Goal: Task Accomplishment & Management: Complete application form

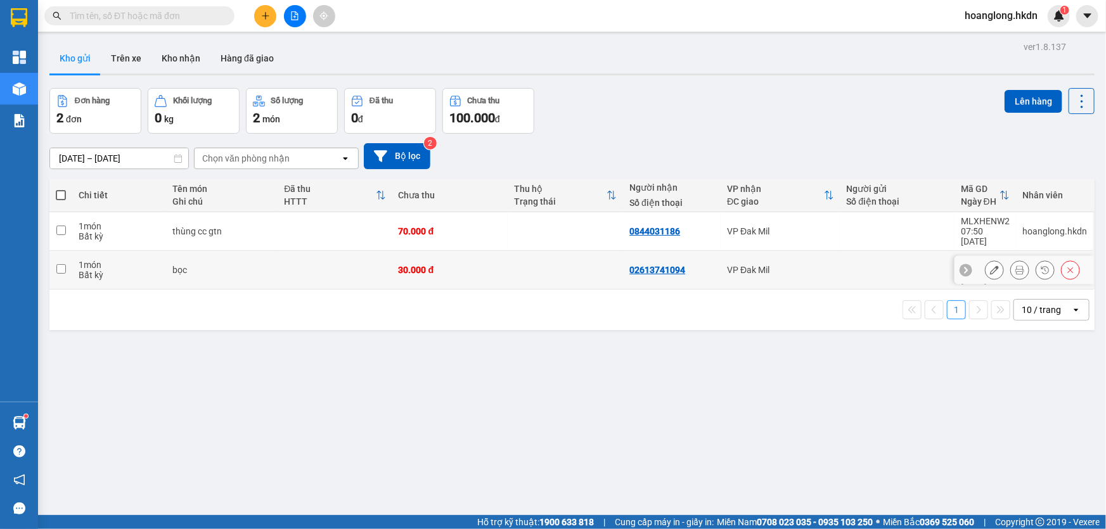
click at [532, 264] on td at bounding box center [565, 270] width 115 height 39
checkbox input "true"
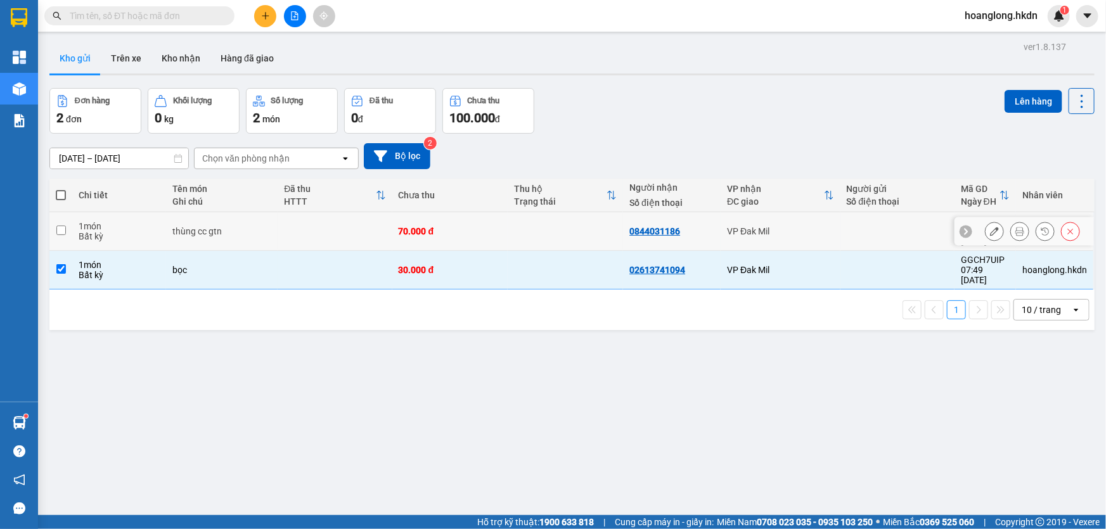
click at [540, 237] on td at bounding box center [565, 231] width 115 height 39
checkbox input "true"
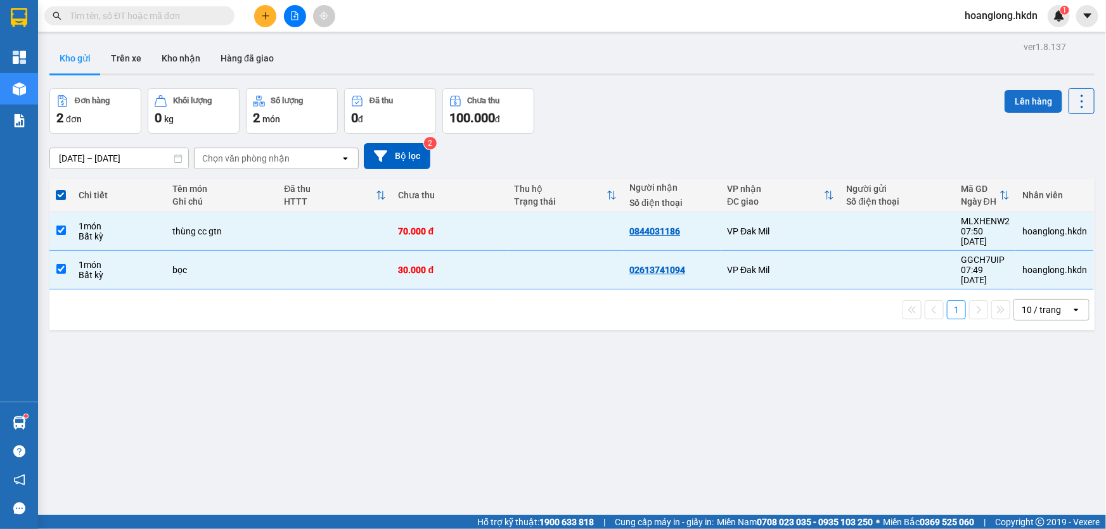
click at [1026, 97] on button "Lên hàng" at bounding box center [1033, 101] width 58 height 23
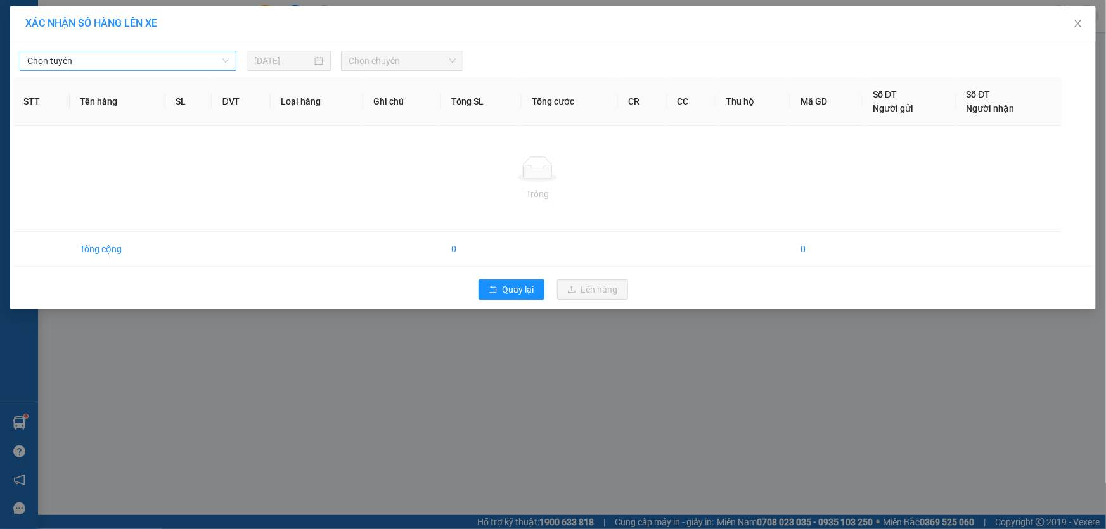
click at [176, 65] on span "Chọn tuyến" at bounding box center [127, 60] width 201 height 19
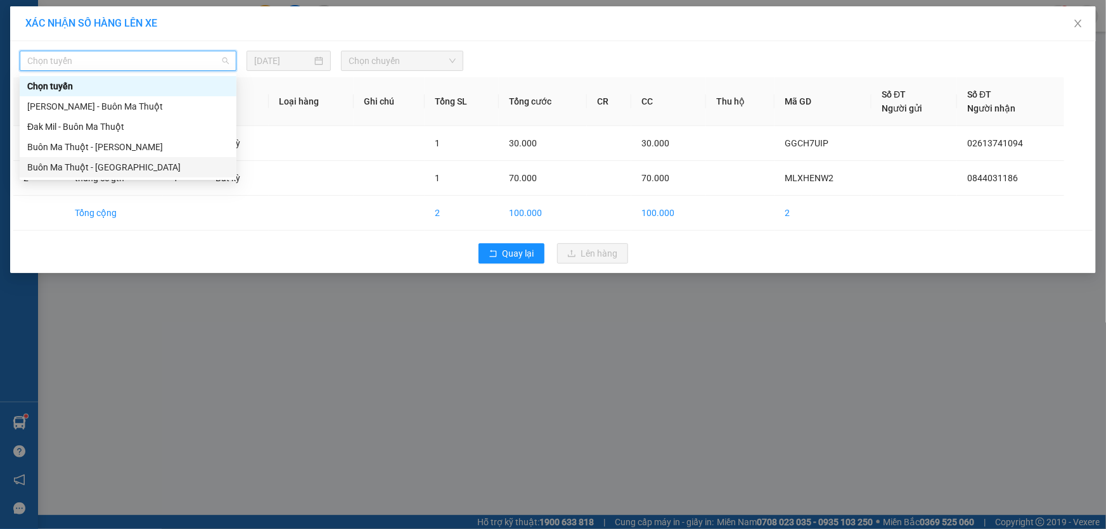
click at [135, 165] on div "Buôn Ma Thuột - [GEOGRAPHIC_DATA]" at bounding box center [127, 167] width 201 height 14
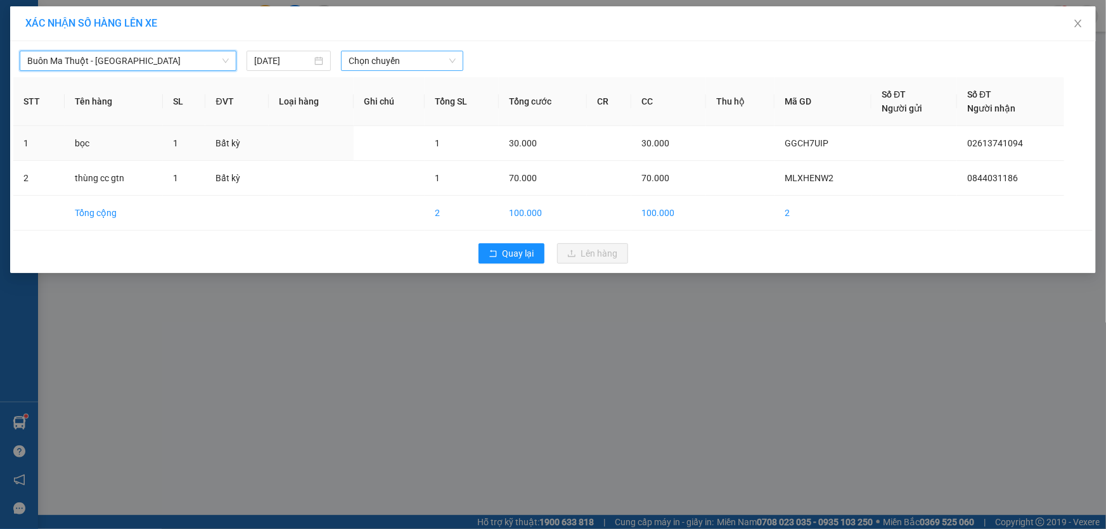
click at [381, 55] on span "Chọn chuyến" at bounding box center [401, 60] width 107 height 19
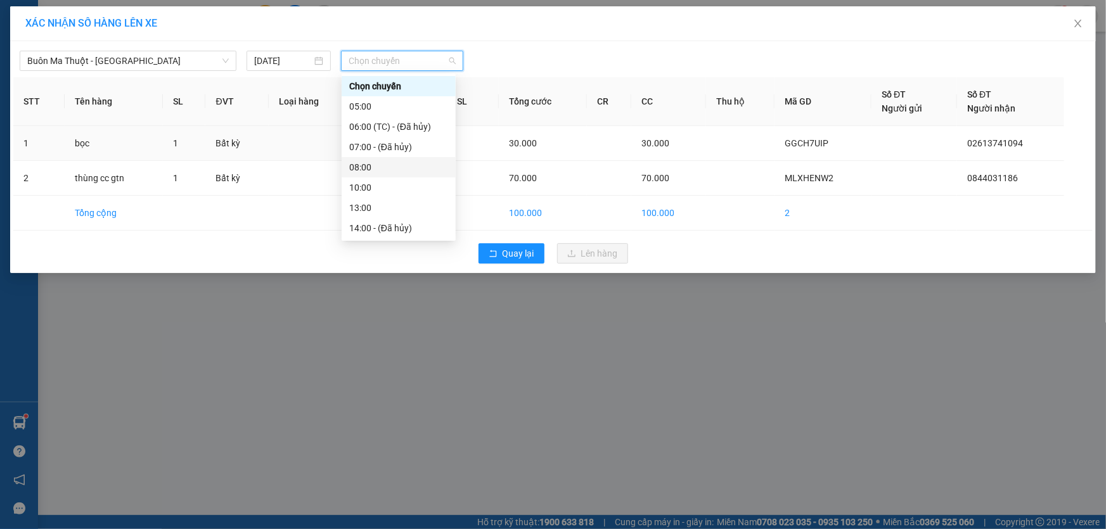
click at [383, 165] on div "08:00" at bounding box center [398, 167] width 99 height 14
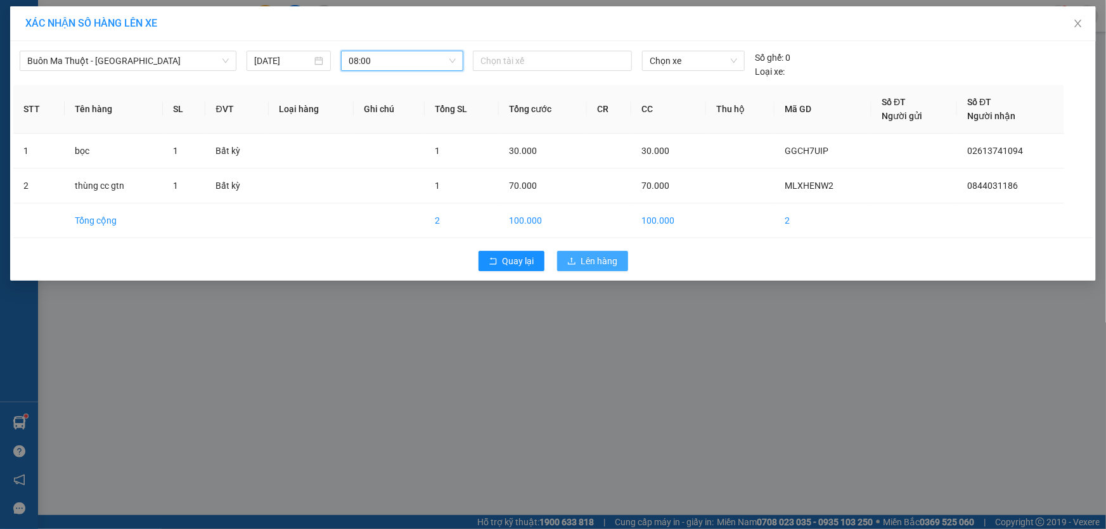
click at [599, 252] on button "Lên hàng" at bounding box center [592, 261] width 71 height 20
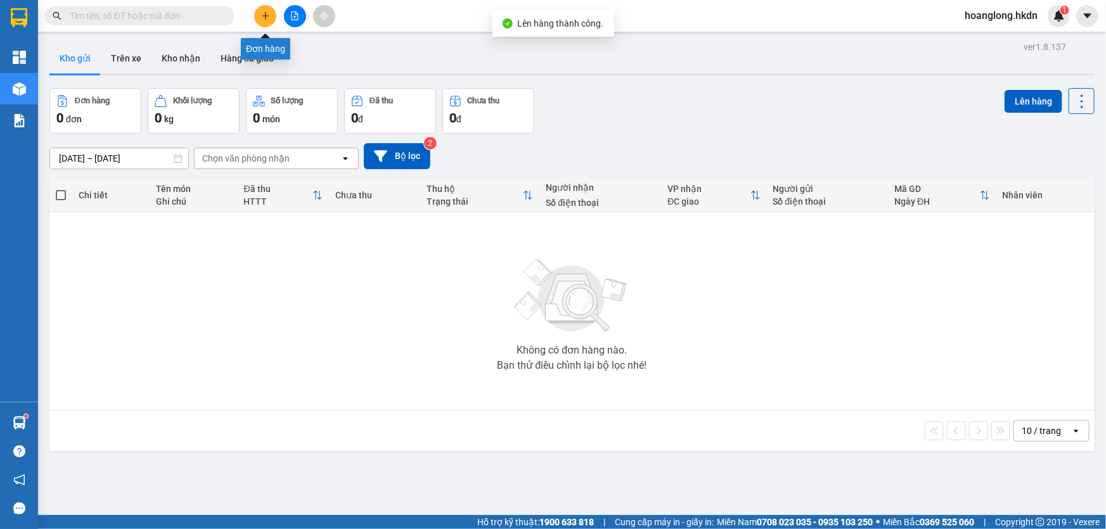
click at [261, 15] on icon "plus" at bounding box center [265, 15] width 9 height 9
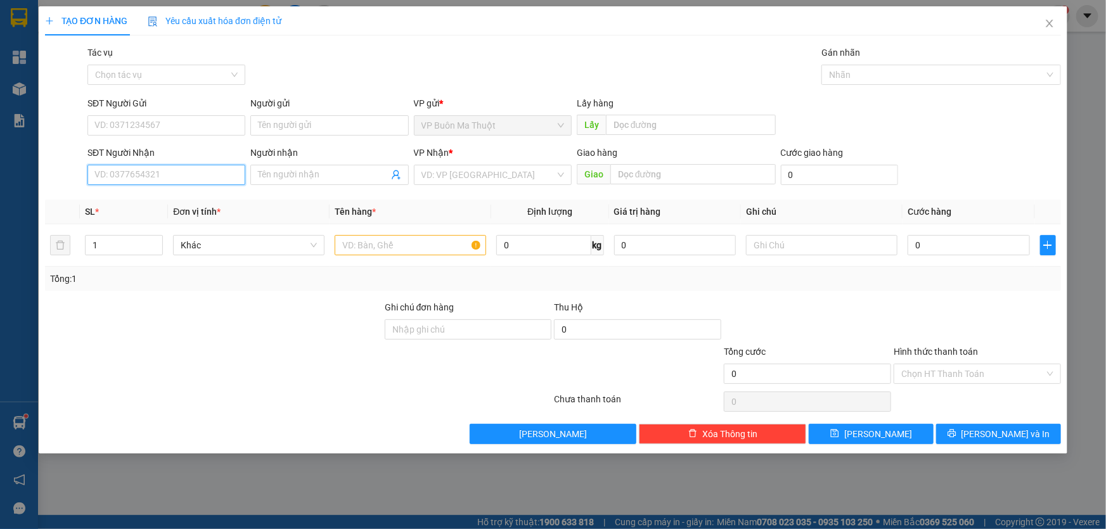
click at [189, 181] on input "SĐT Người Nhận" at bounding box center [166, 175] width 158 height 20
type input "0907844578"
click at [455, 173] on input "search" at bounding box center [488, 174] width 134 height 19
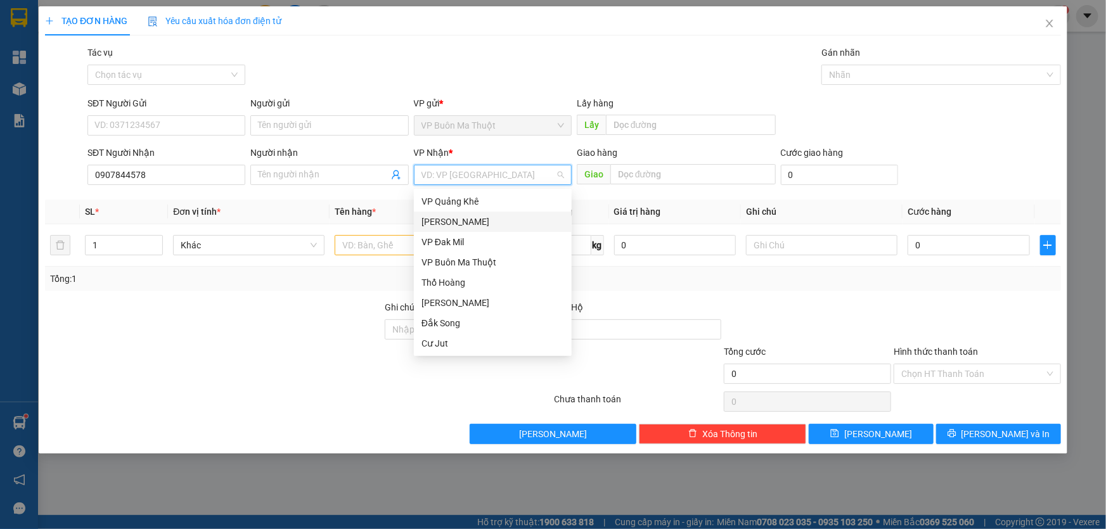
click at [450, 216] on div "[PERSON_NAME]" at bounding box center [492, 222] width 143 height 14
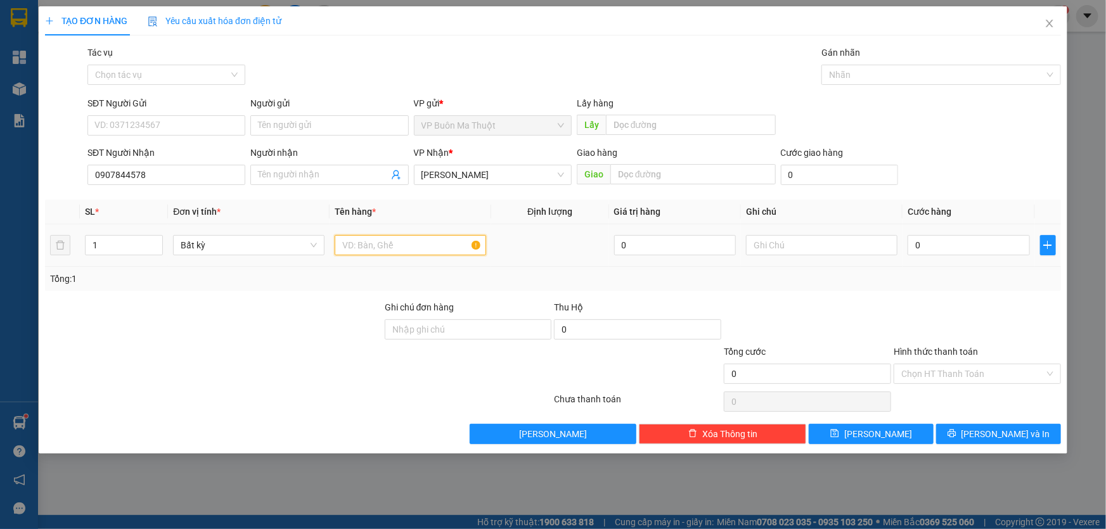
click at [445, 240] on input "text" at bounding box center [410, 245] width 151 height 20
type input "hs cr ckty"
click at [983, 245] on input "0" at bounding box center [968, 245] width 122 height 20
type input "3"
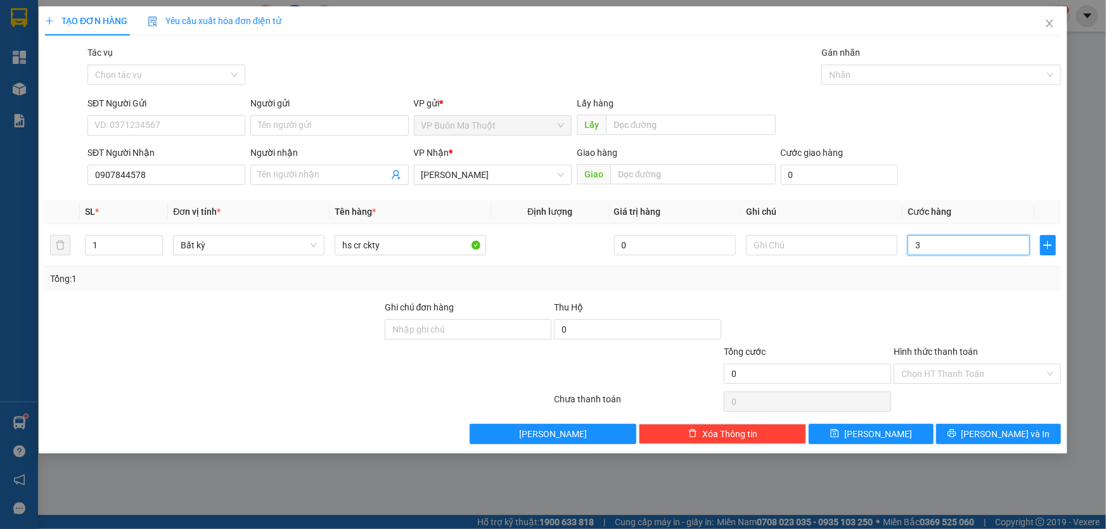
type input "3"
type input "30"
type input "300"
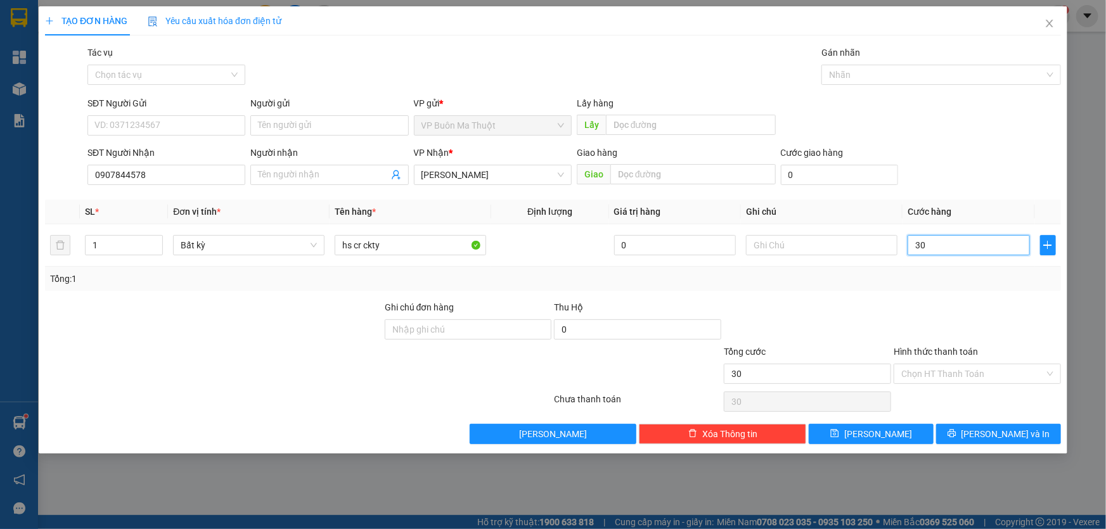
type input "300"
type input "3.000"
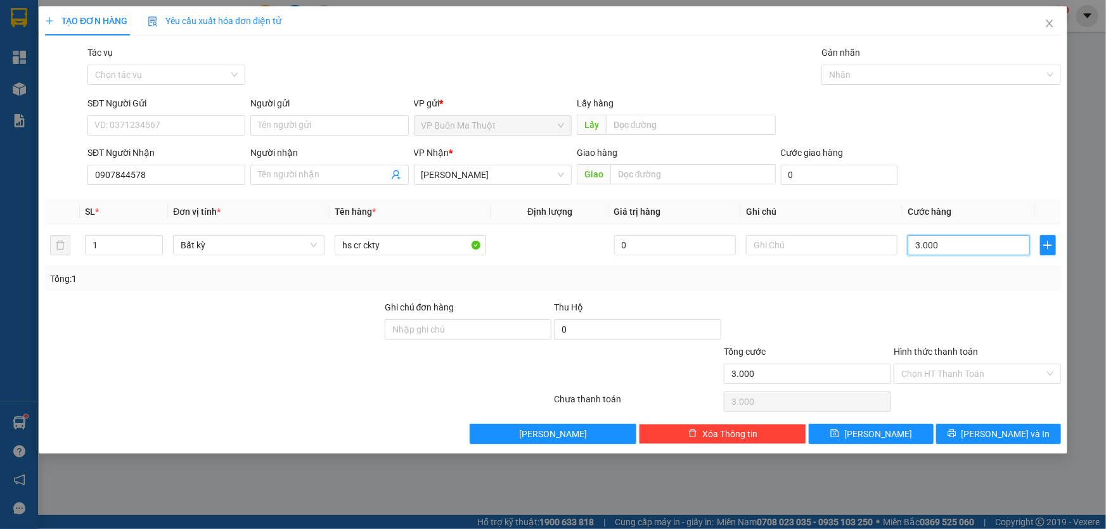
type input "30.000"
click at [942, 377] on input "Hình thức thanh toán" at bounding box center [972, 373] width 143 height 19
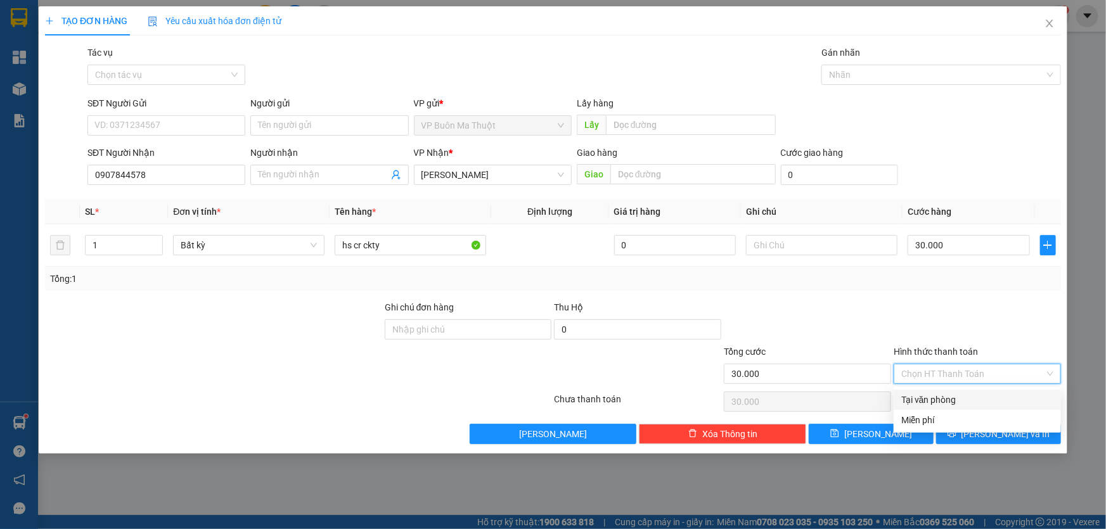
click at [943, 402] on div "Tại văn phòng" at bounding box center [977, 400] width 152 height 14
type input "0"
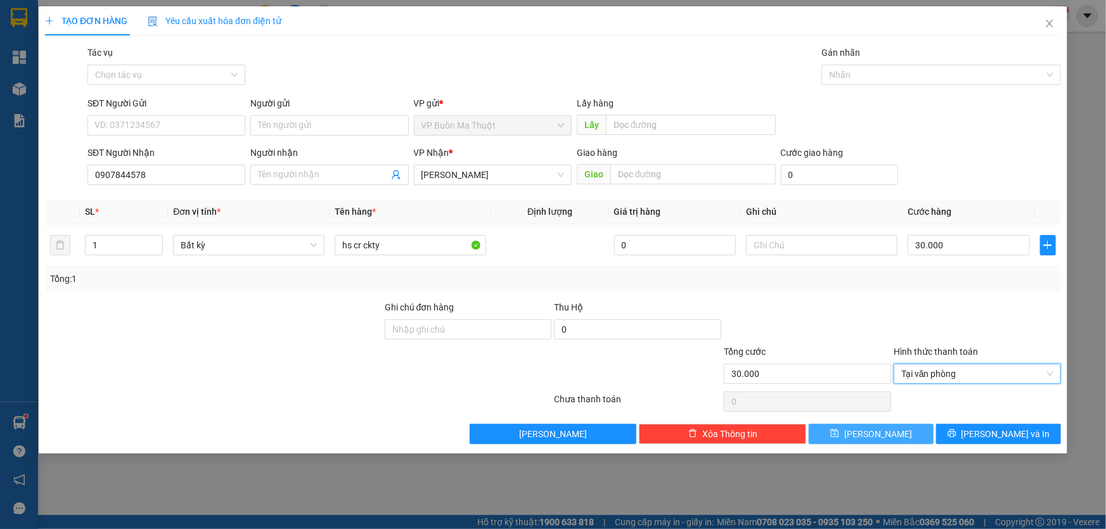
click at [895, 433] on button "[PERSON_NAME]" at bounding box center [870, 434] width 125 height 20
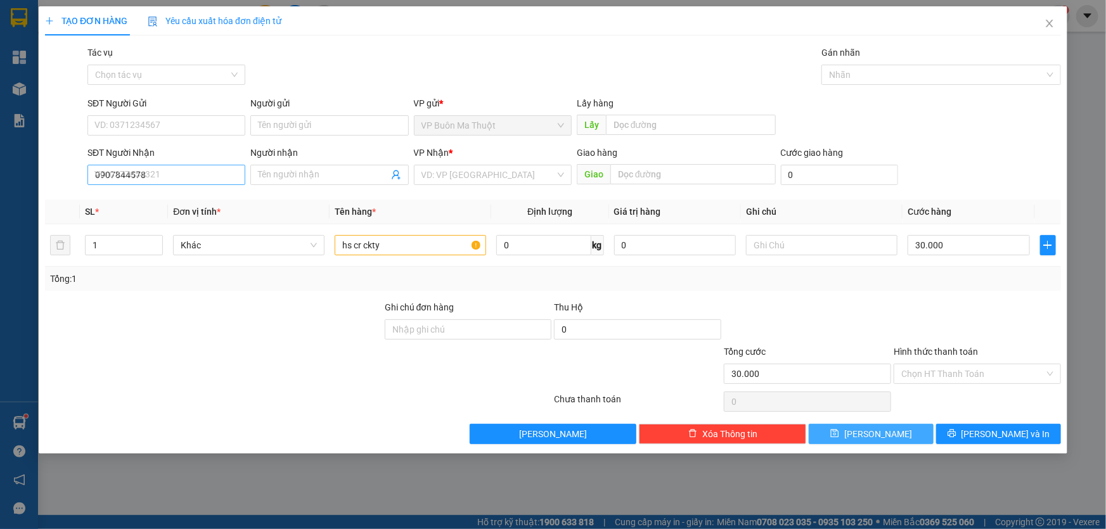
type input "0"
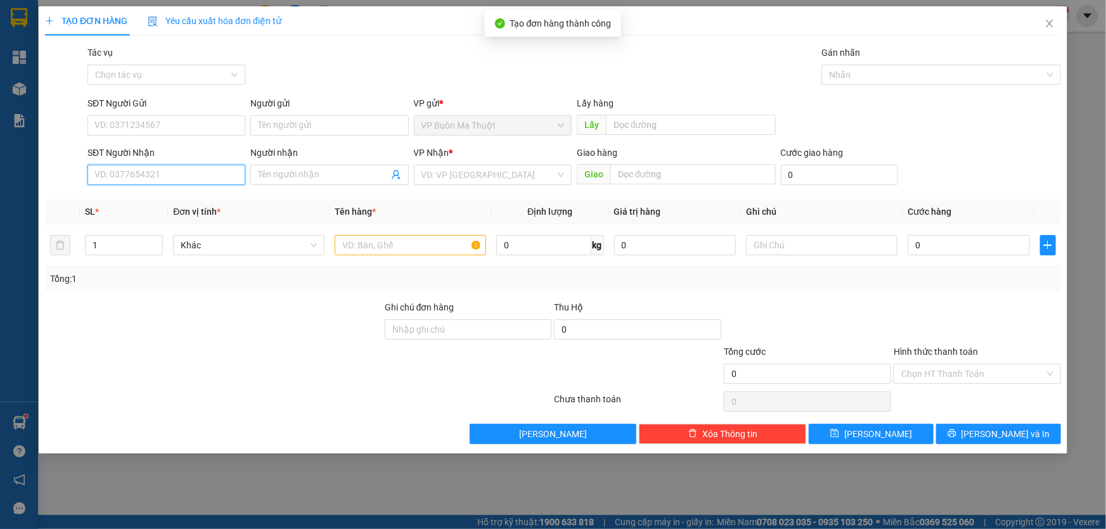
click at [229, 174] on input "SĐT Người Nhận" at bounding box center [166, 175] width 158 height 20
type input "0975867861"
click at [181, 203] on div "0975867861 - đmanh" at bounding box center [166, 202] width 143 height 14
type input "đmanh"
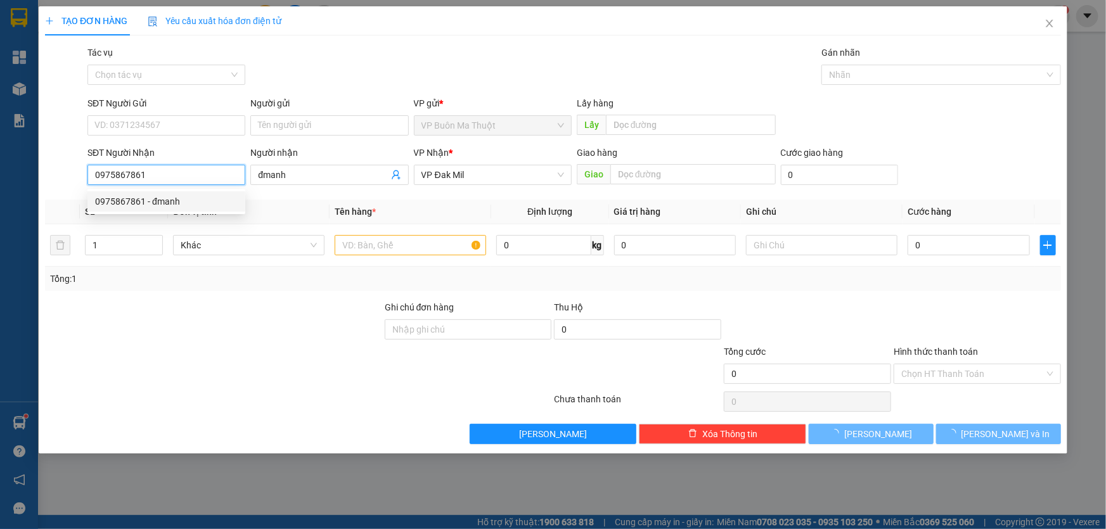
type input "70.000"
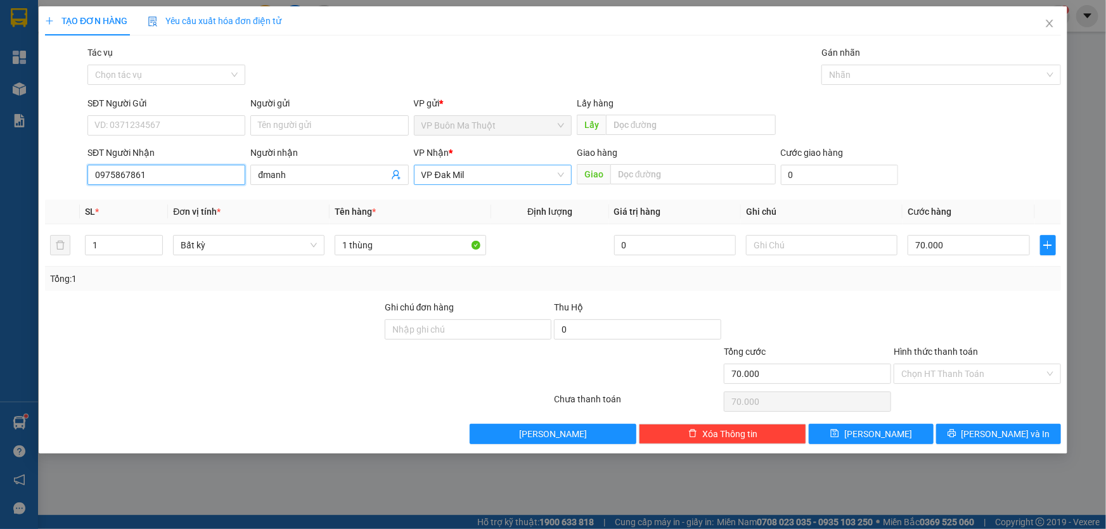
click at [456, 176] on span "VP Đak Mil" at bounding box center [492, 174] width 143 height 19
type input "0975867861"
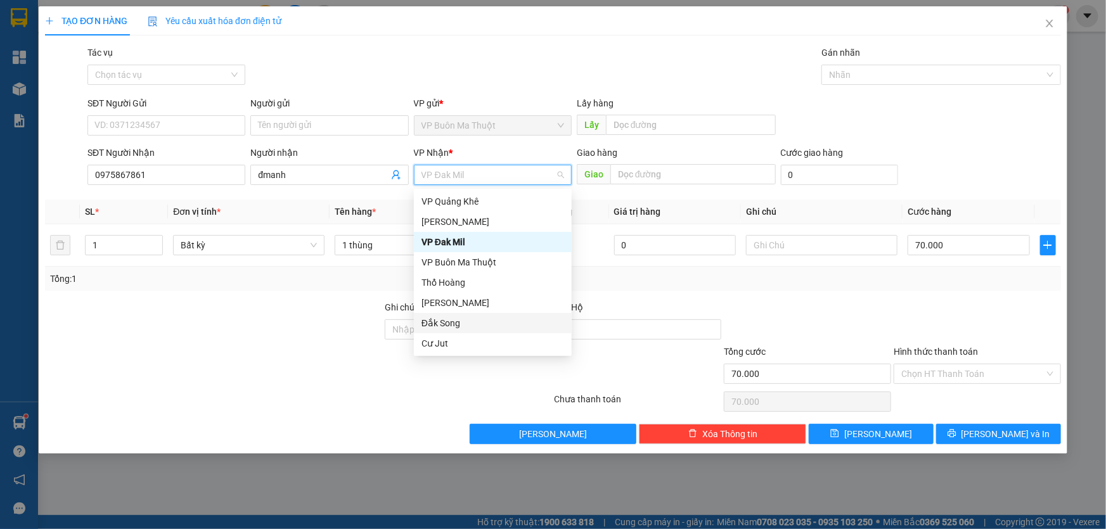
click at [454, 323] on div "Đắk Song" at bounding box center [492, 323] width 143 height 14
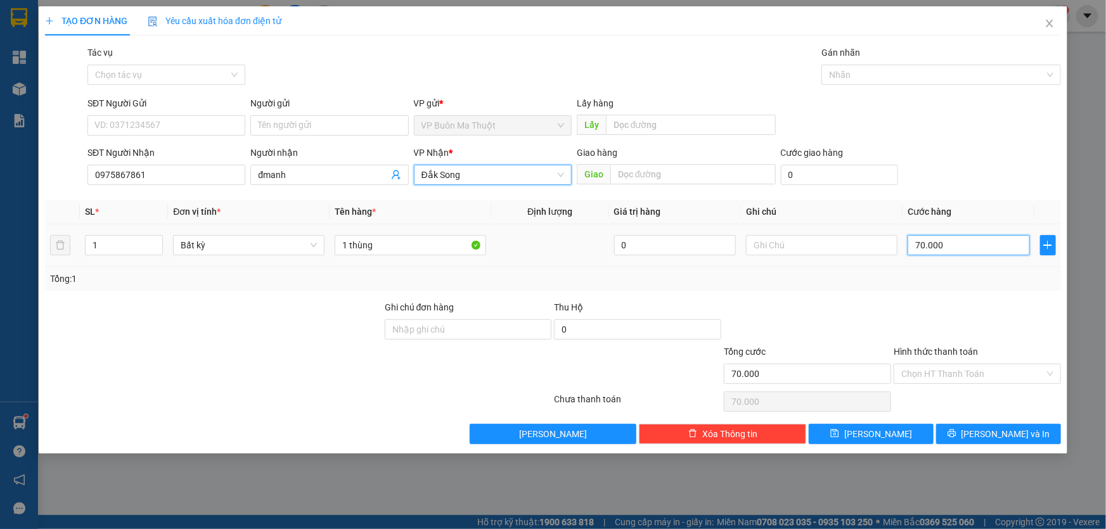
click at [1000, 245] on input "70.000" at bounding box center [968, 245] width 122 height 20
type input "3"
type input "30"
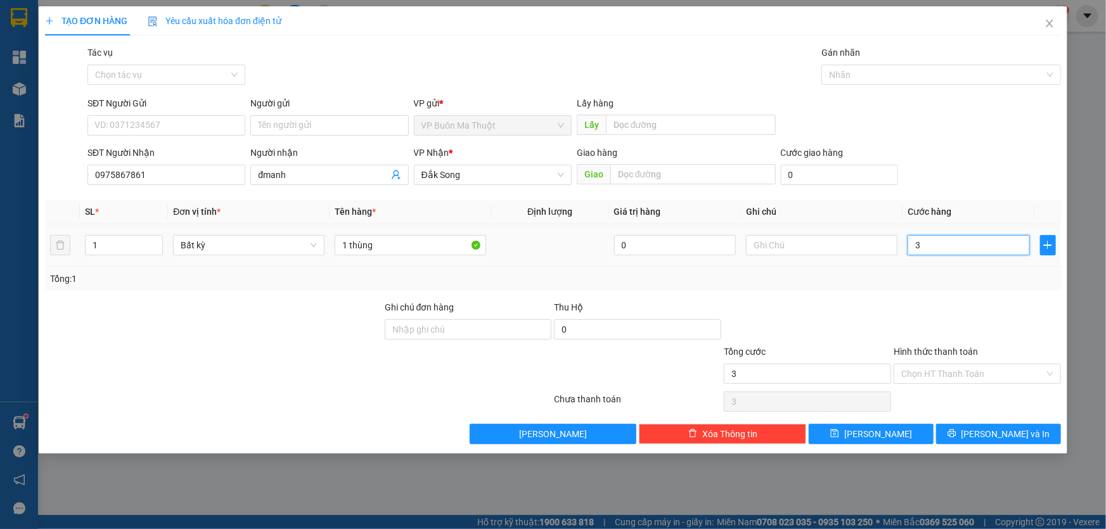
type input "30"
type input "300"
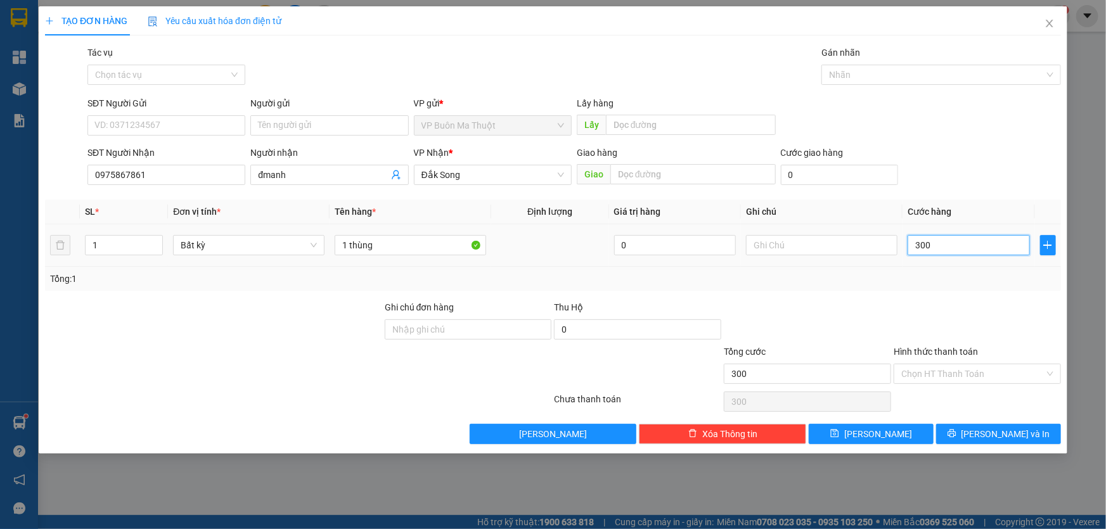
type input "3.000"
type input "30.000"
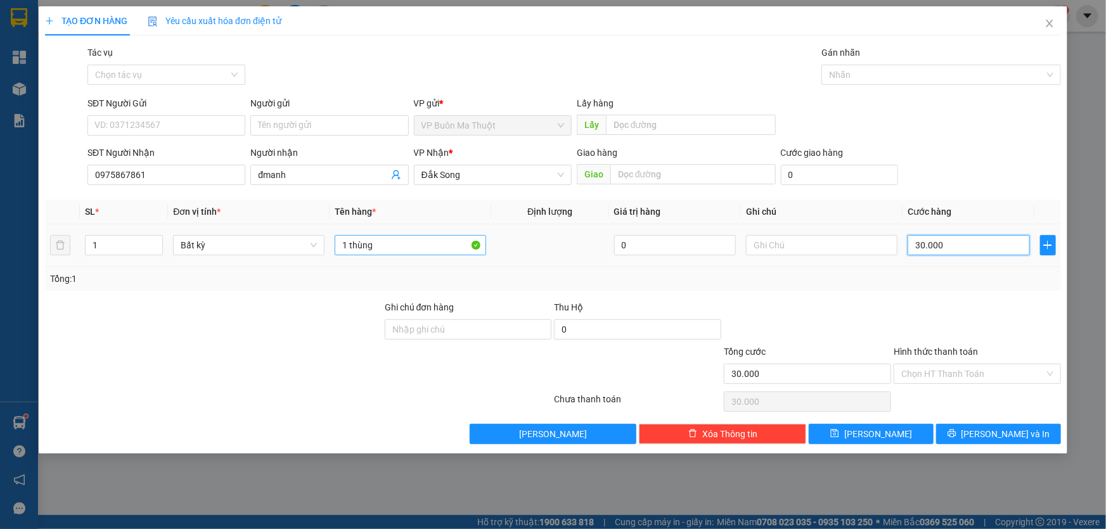
type input "30.000"
click at [407, 255] on input "1 thùng" at bounding box center [410, 245] width 151 height 20
type input "1 hộp"
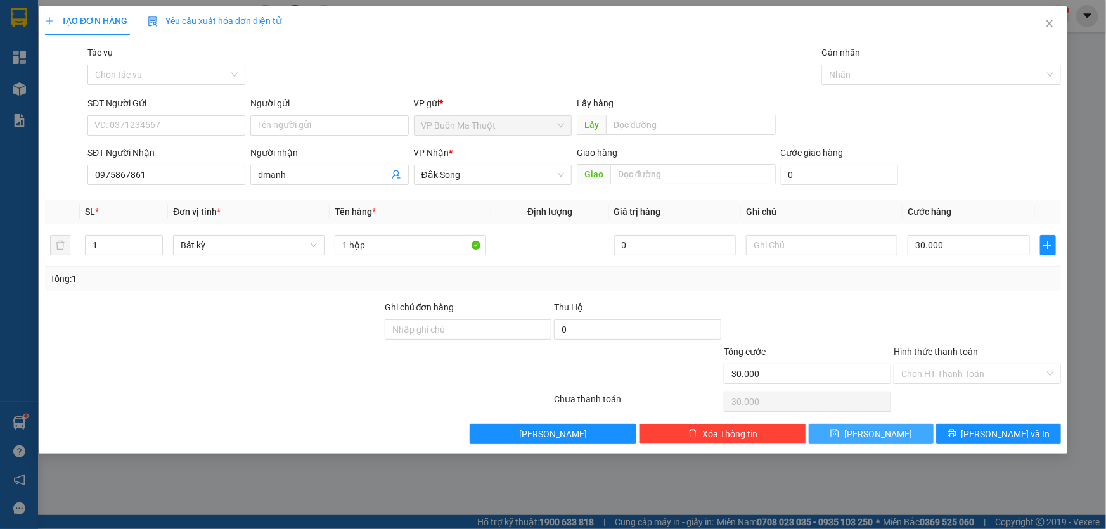
click at [888, 431] on button "[PERSON_NAME]" at bounding box center [870, 434] width 125 height 20
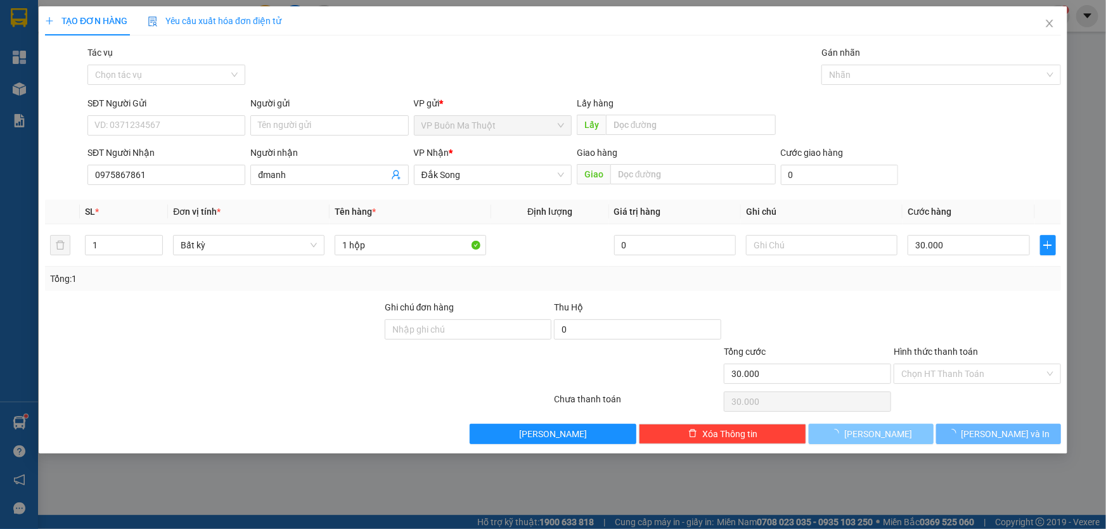
type input "0"
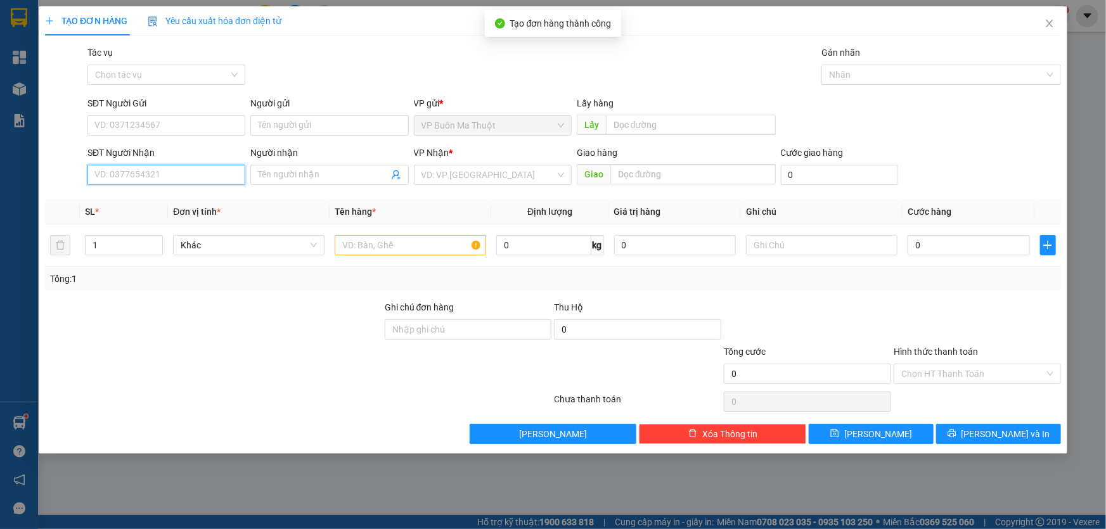
click at [188, 184] on input "SĐT Người Nhận" at bounding box center [166, 175] width 158 height 20
type input "0389071486"
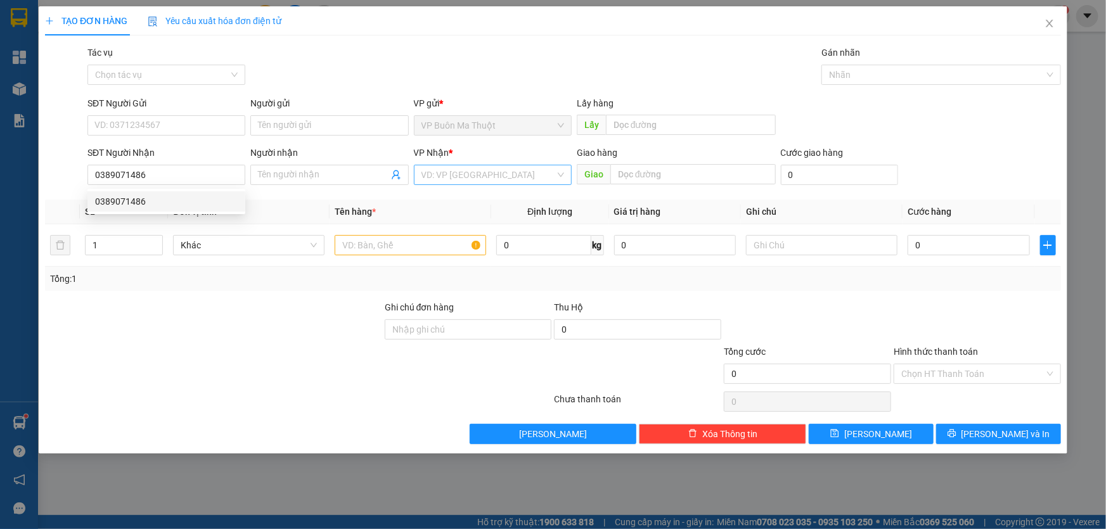
click at [440, 172] on input "search" at bounding box center [488, 174] width 134 height 19
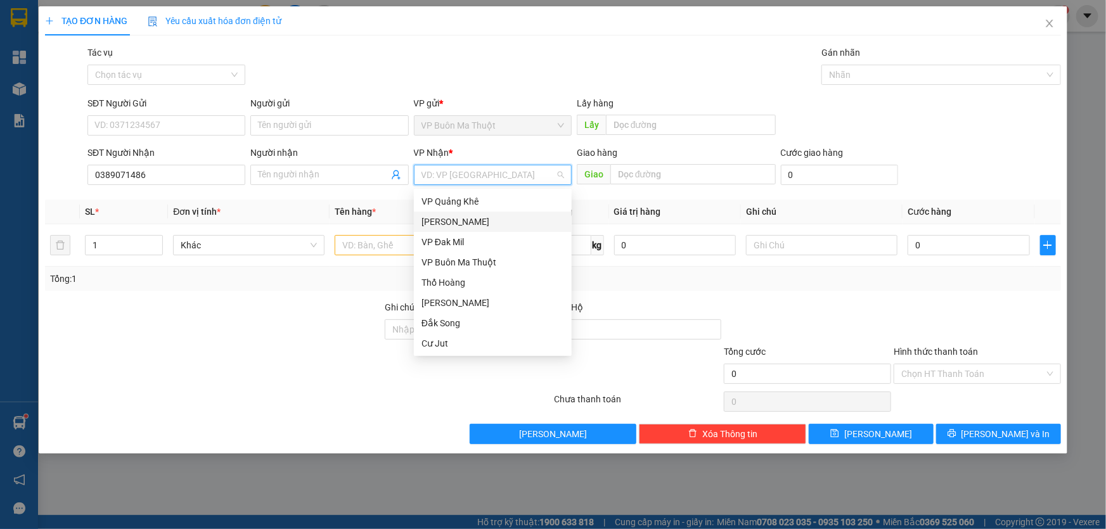
click at [455, 222] on div "[PERSON_NAME]" at bounding box center [492, 222] width 143 height 14
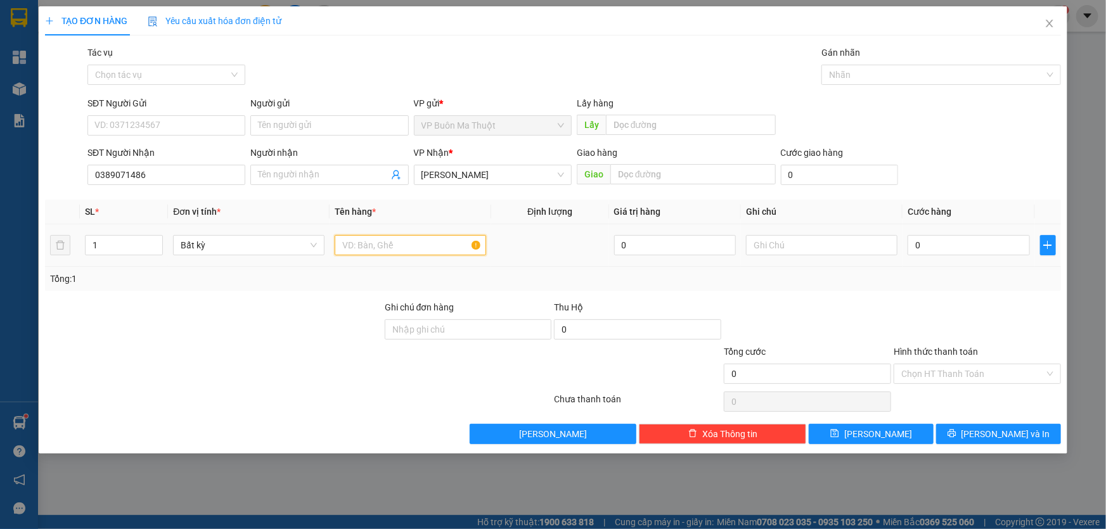
click at [388, 244] on input "text" at bounding box center [410, 245] width 151 height 20
type input "hộp crgtn"
click at [955, 244] on input "0" at bounding box center [968, 245] width 122 height 20
type input "6"
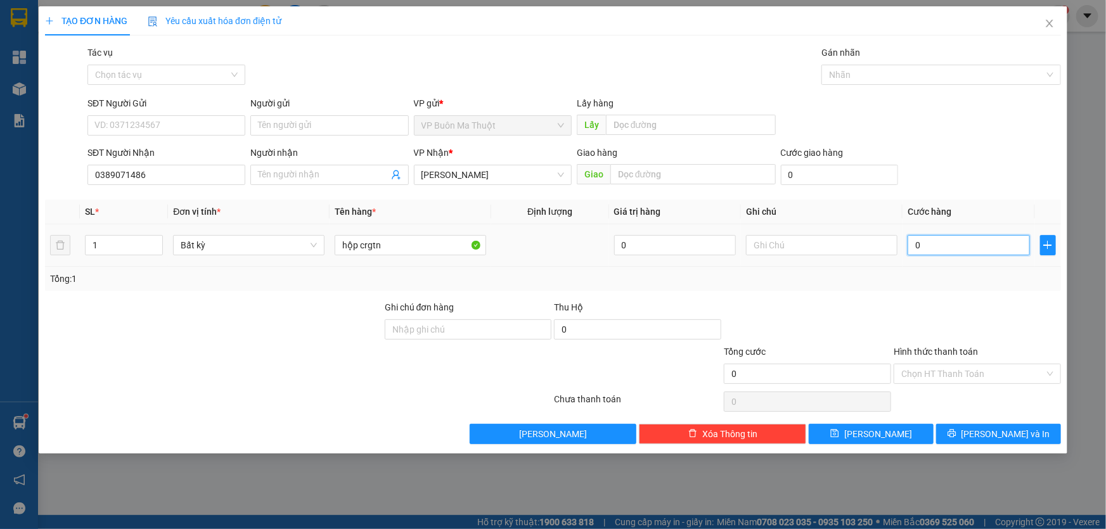
type input "6"
type input "60"
type input "600"
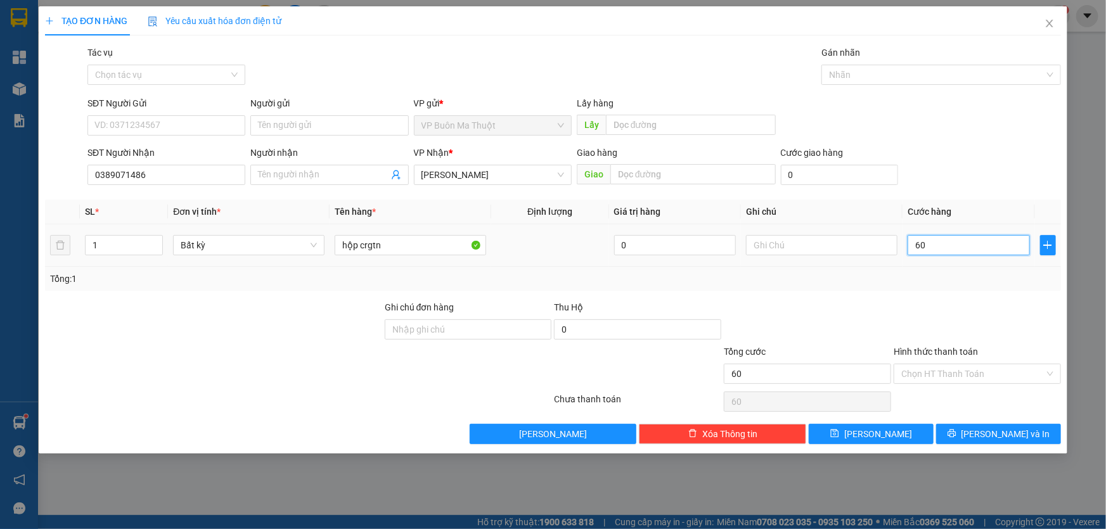
type input "600"
type input "6.000"
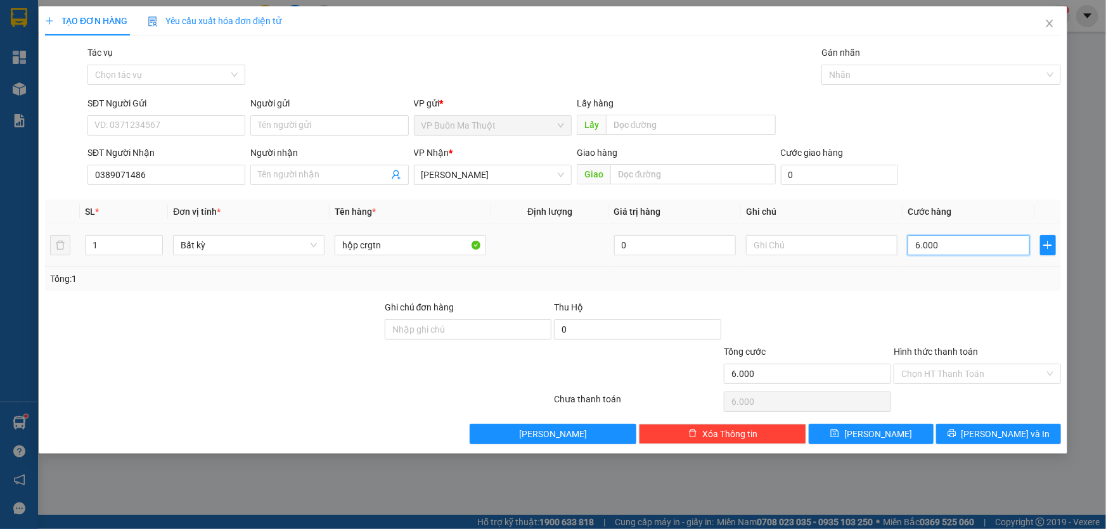
type input "60.000"
click at [942, 381] on input "Hình thức thanh toán" at bounding box center [972, 373] width 143 height 19
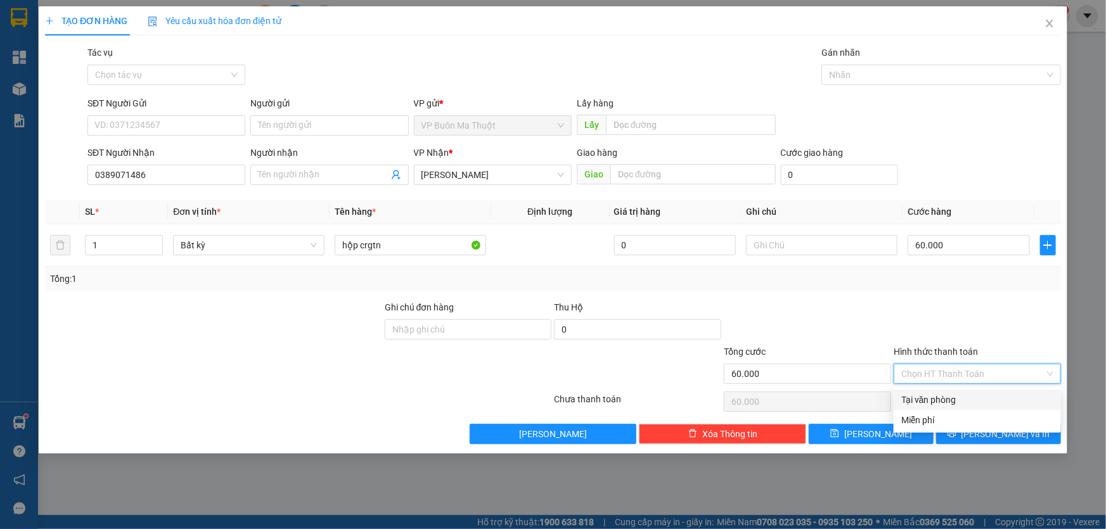
click at [944, 404] on div "Tại văn phòng" at bounding box center [977, 400] width 152 height 14
type input "0"
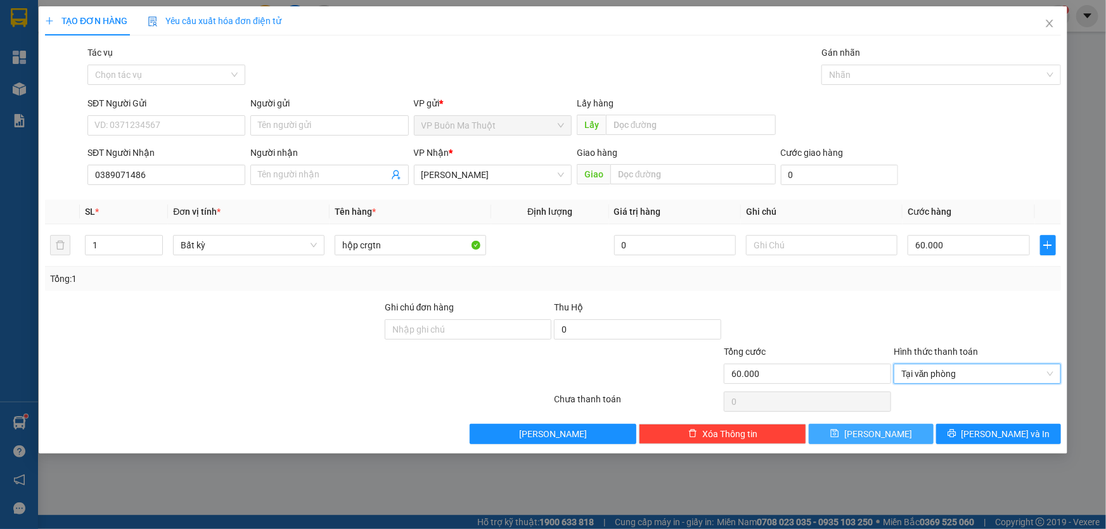
click at [912, 435] on button "[PERSON_NAME]" at bounding box center [870, 434] width 125 height 20
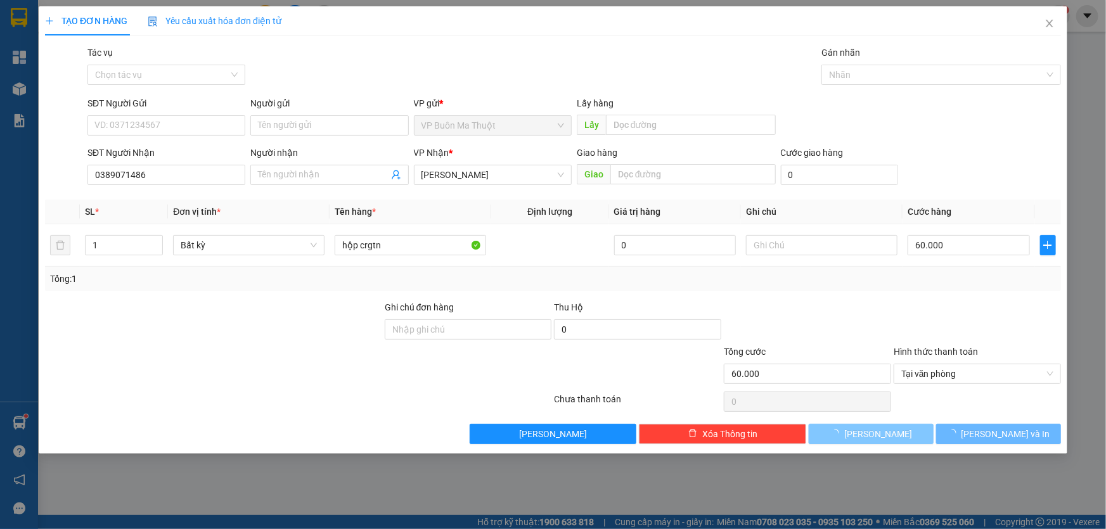
type input "0"
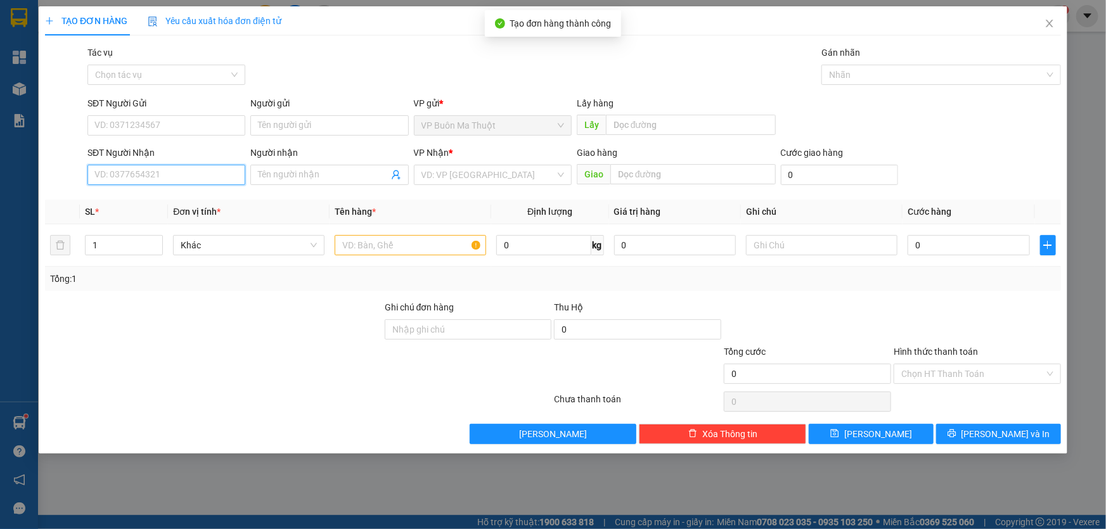
click at [173, 171] on input "SĐT Người Nhận" at bounding box center [166, 175] width 158 height 20
type input "0905016767"
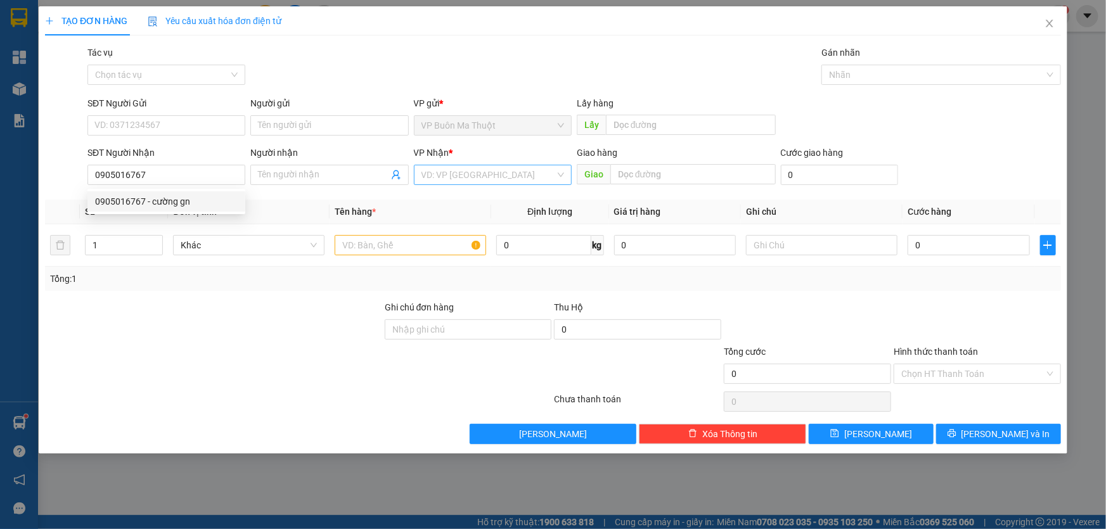
click at [471, 174] on input "search" at bounding box center [488, 174] width 134 height 19
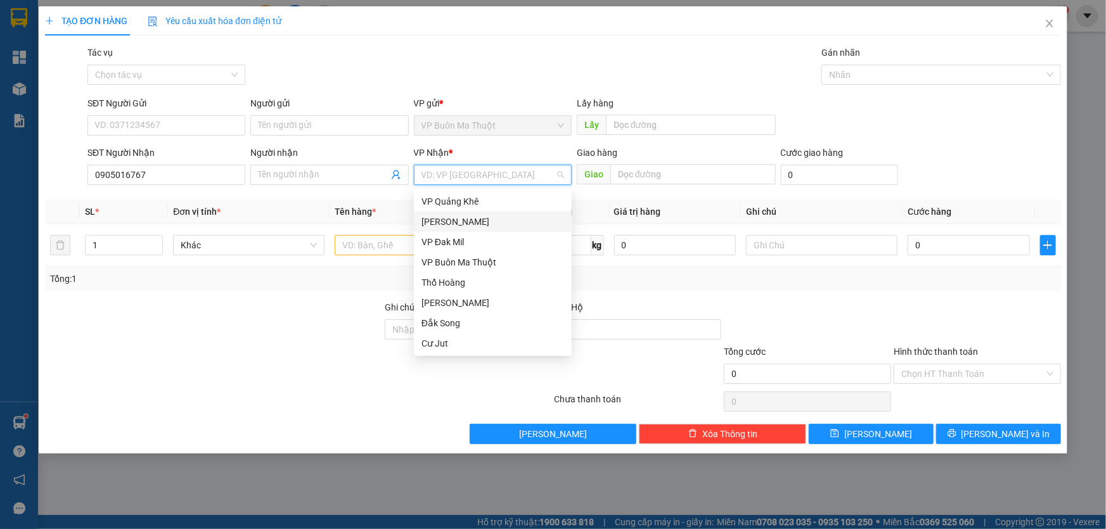
click at [450, 219] on div "[PERSON_NAME]" at bounding box center [492, 222] width 143 height 14
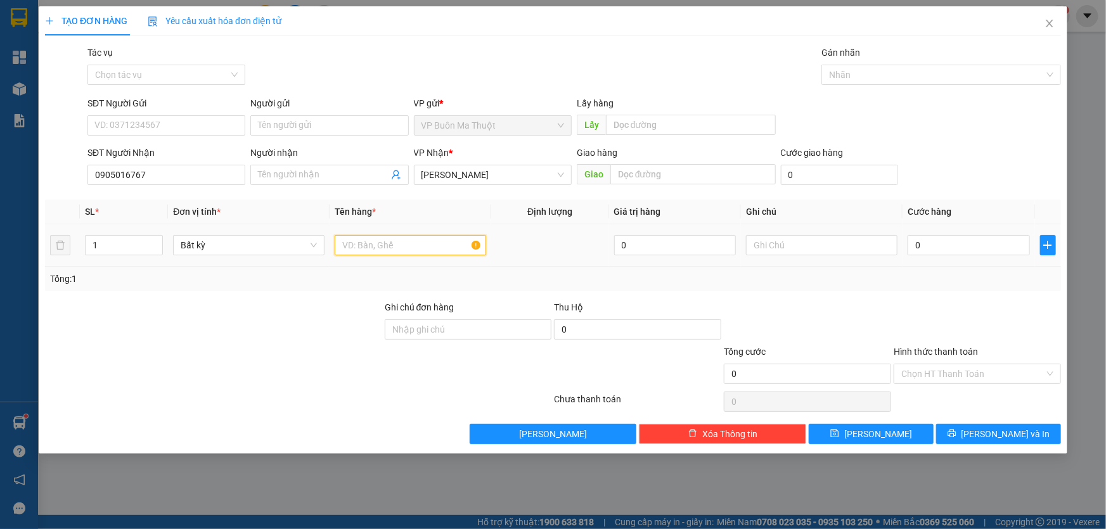
click at [412, 251] on input "text" at bounding box center [410, 245] width 151 height 20
type input "3 kiện"
click at [964, 242] on input "0" at bounding box center [968, 245] width 122 height 20
type input "1"
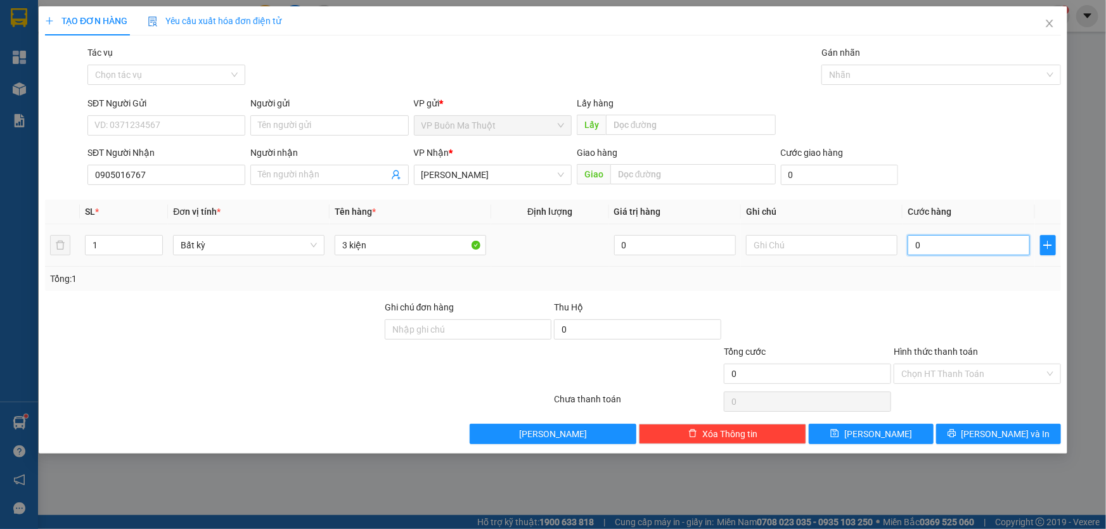
type input "1"
type input "10"
type input "100"
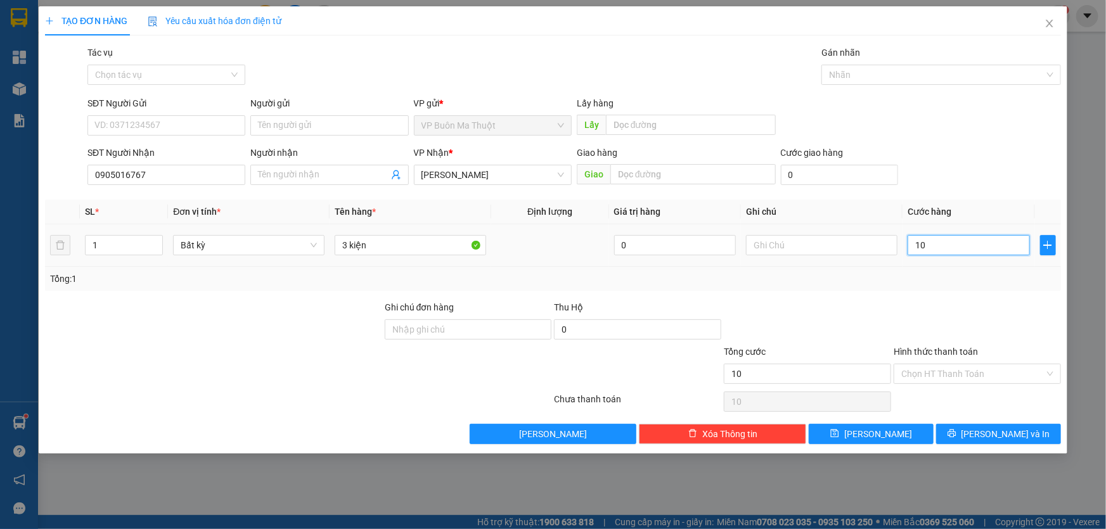
type input "100"
type input "1.000"
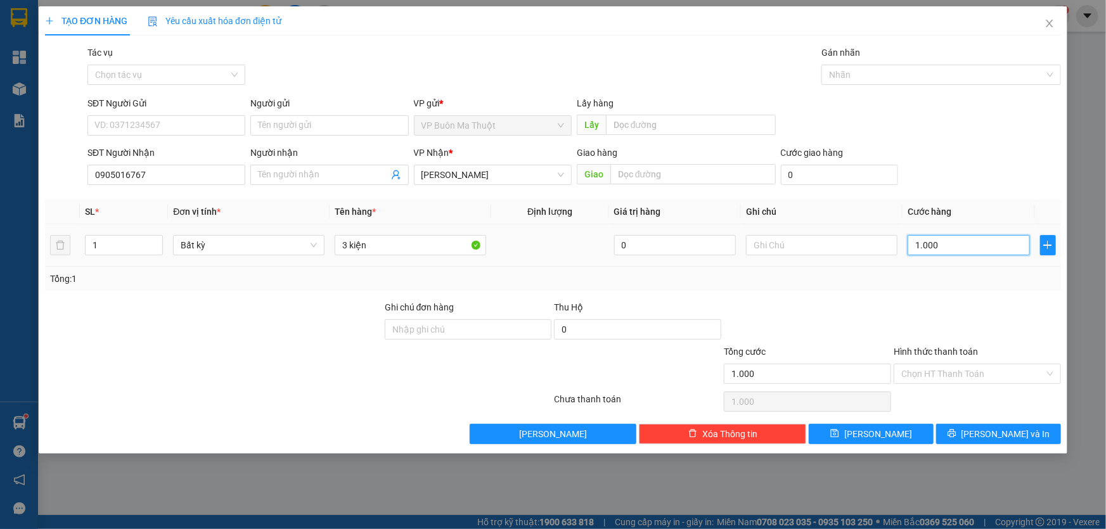
type input "10.000"
type input "100.000"
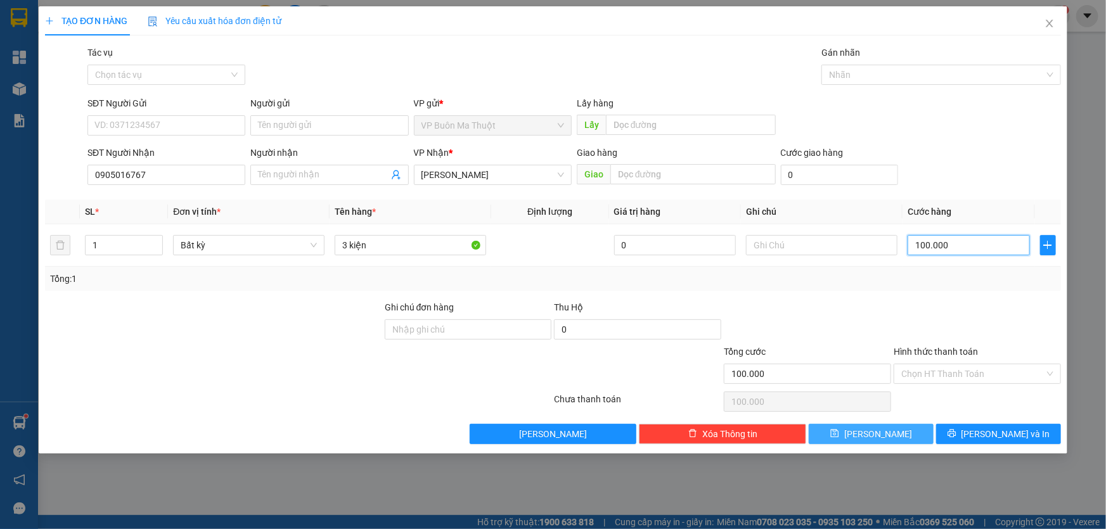
type input "100.000"
click at [872, 430] on span "[PERSON_NAME]" at bounding box center [878, 434] width 68 height 14
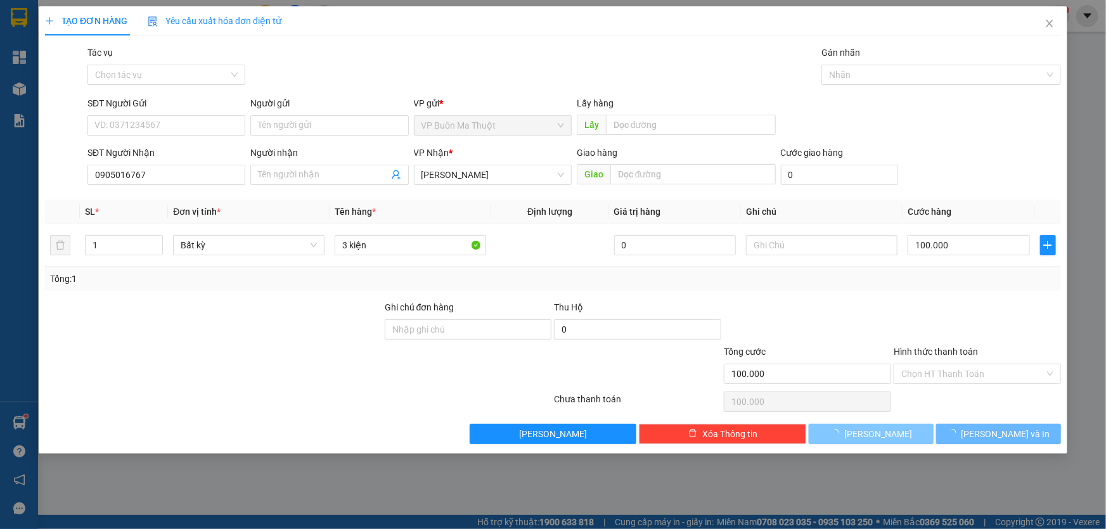
type input "0"
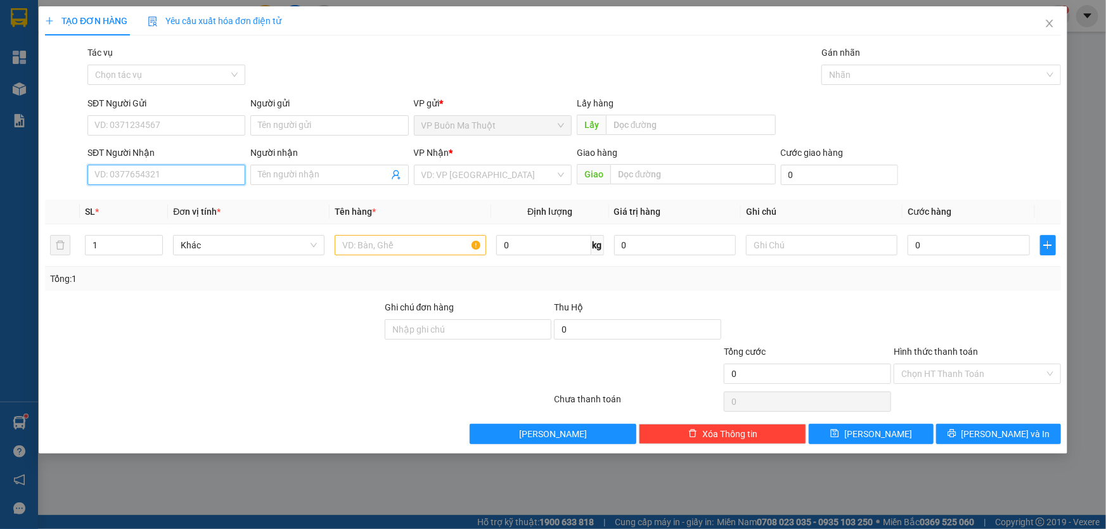
click at [227, 184] on input "SĐT Người Nhận" at bounding box center [166, 175] width 158 height 20
type input "0988374987"
click at [203, 196] on div "0988374987 - [PERSON_NAME]" at bounding box center [166, 202] width 143 height 14
type input "thảo hạnh"
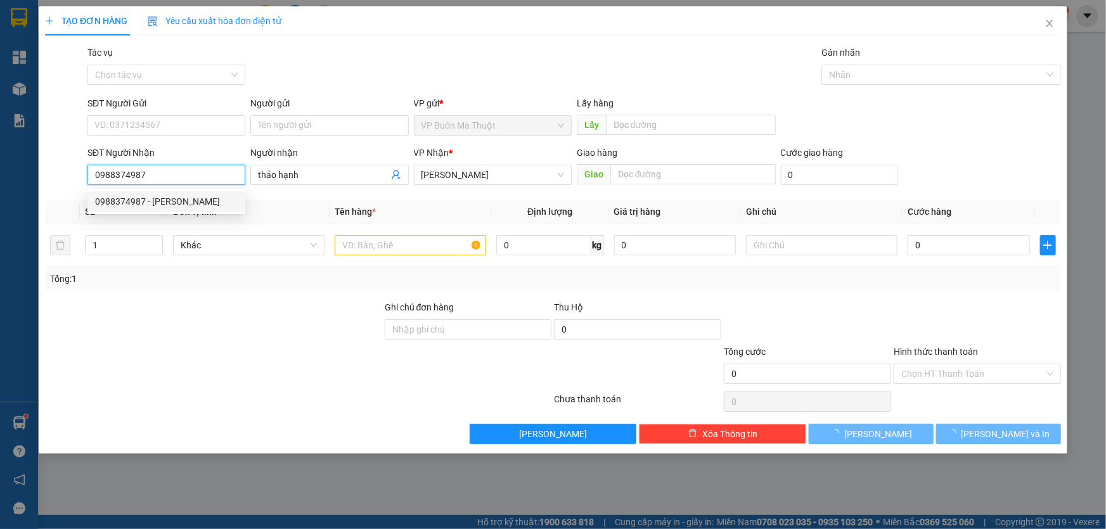
type input "40.000"
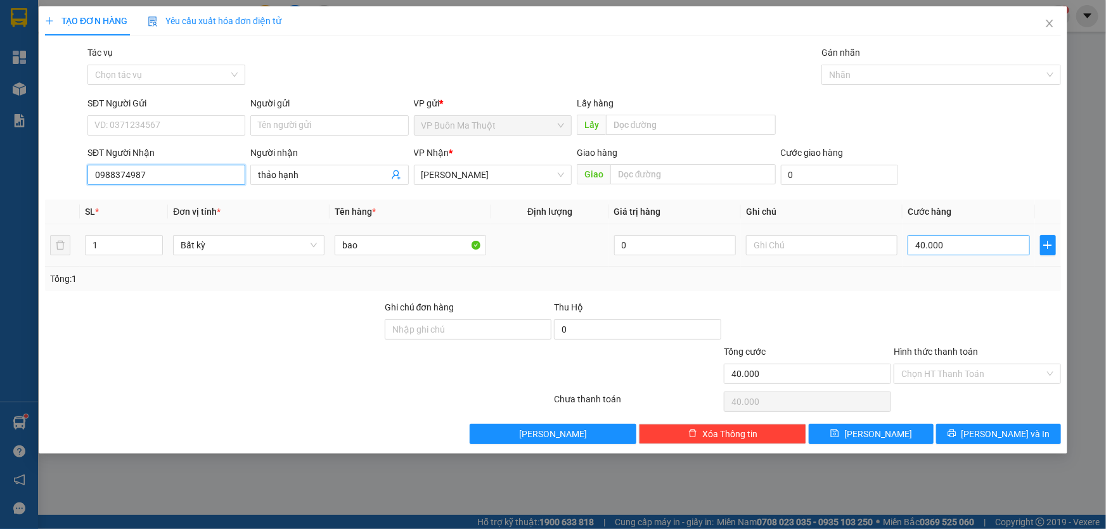
type input "0988374987"
click at [1008, 245] on input "40.000" at bounding box center [968, 245] width 122 height 20
type input "7"
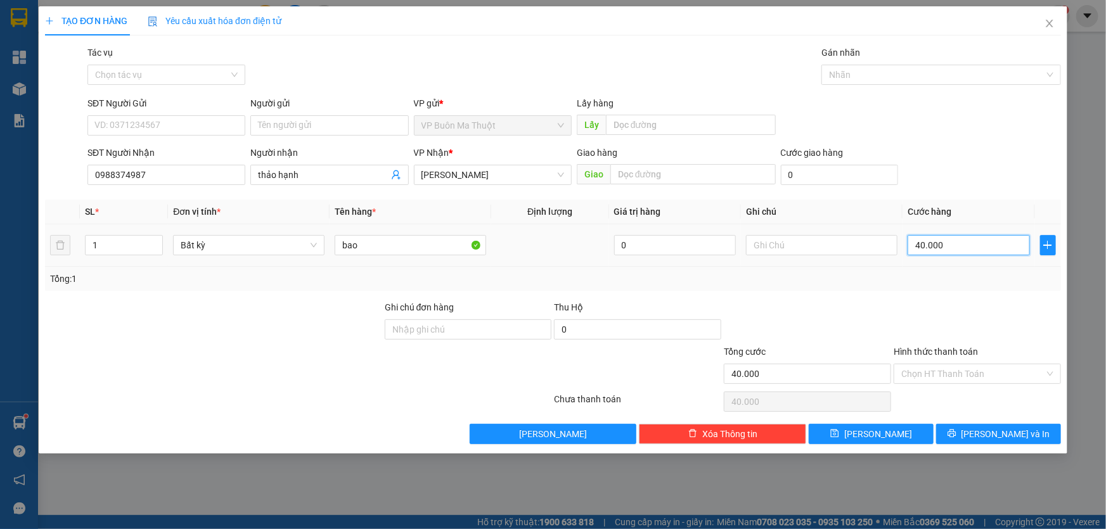
type input "7"
type input "70"
type input "700"
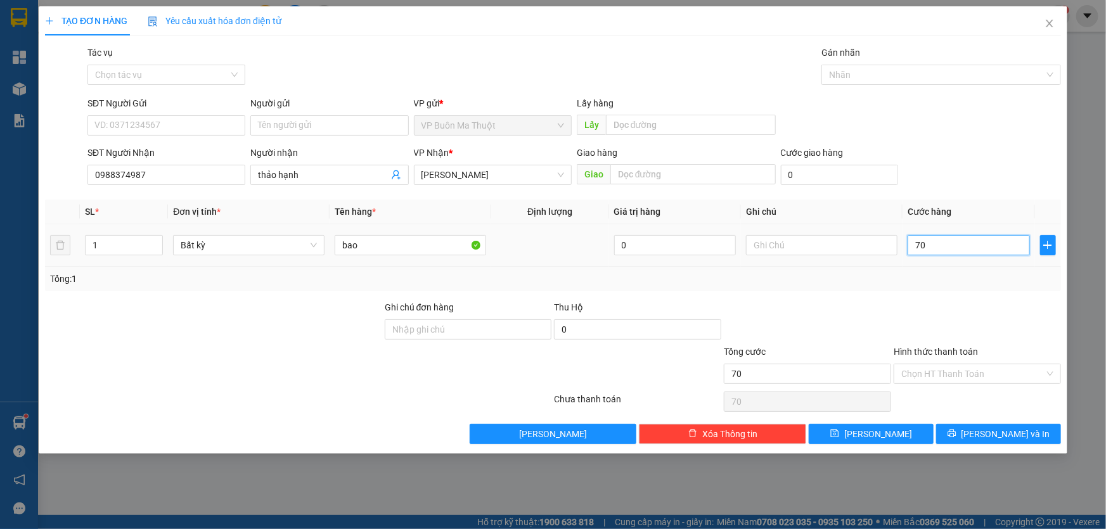
type input "700"
type input "7.000"
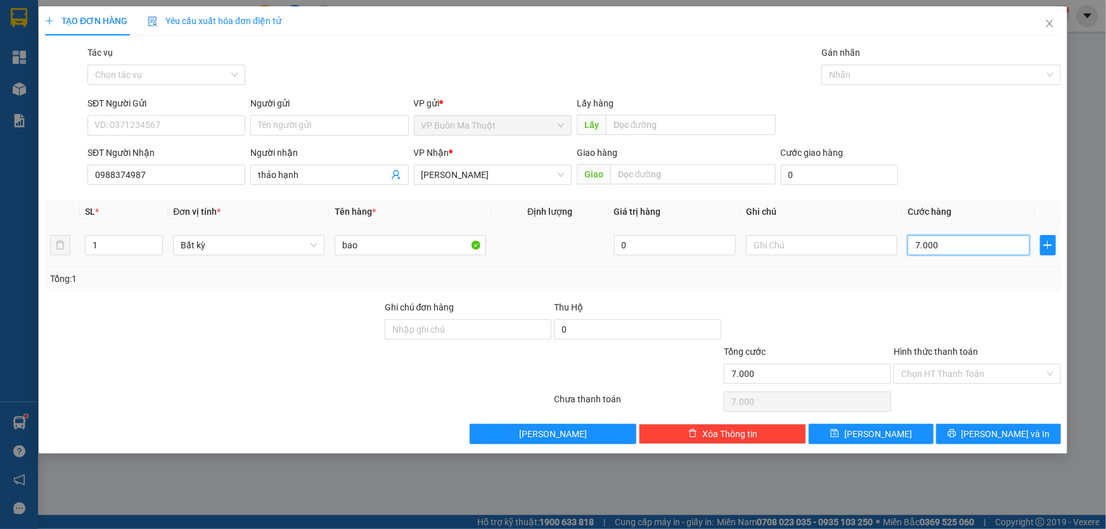
type input "70.000"
drag, startPoint x: 893, startPoint y: 431, endPoint x: 891, endPoint y: 419, distance: 12.2
click at [892, 431] on button "[PERSON_NAME]" at bounding box center [870, 434] width 125 height 20
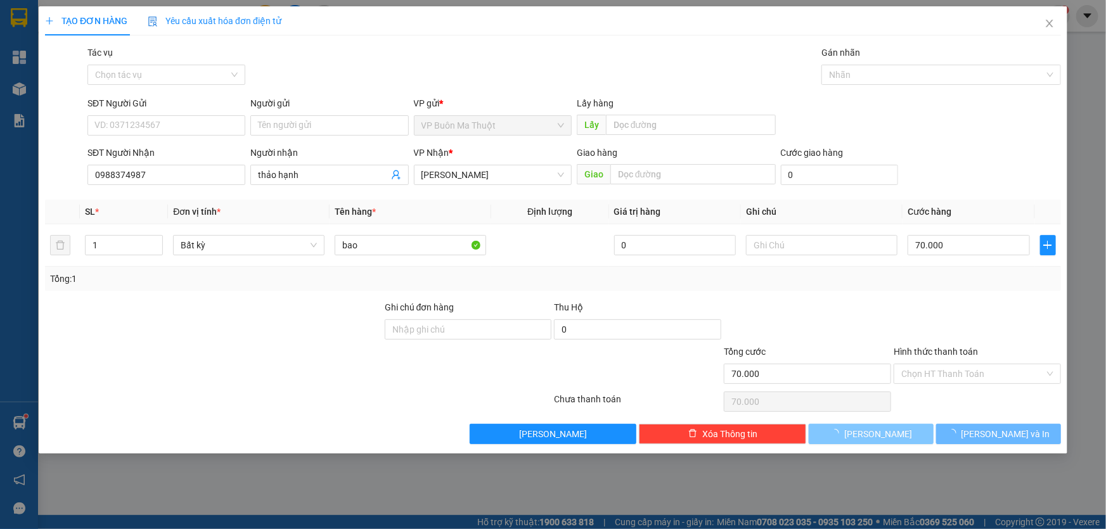
type input "0"
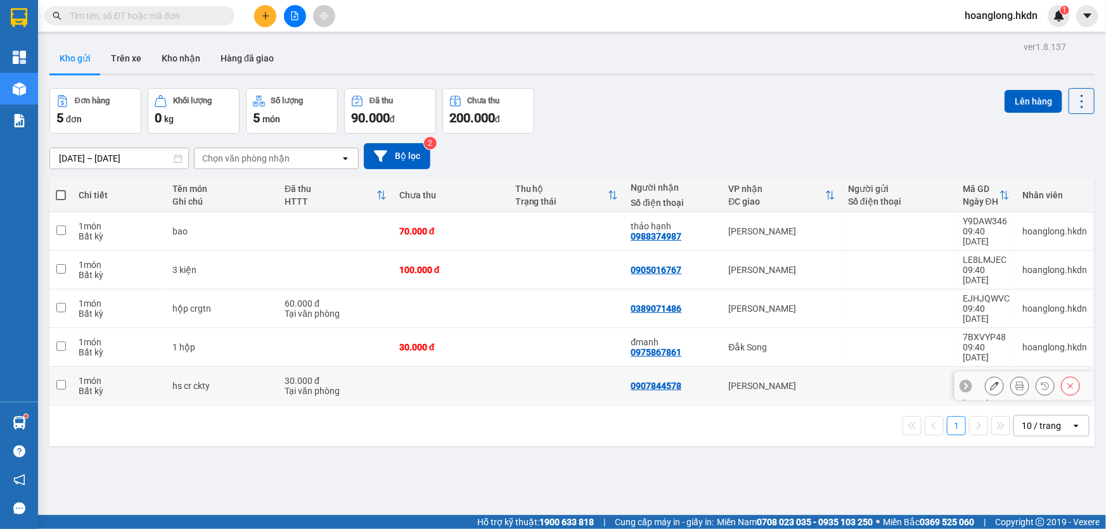
click at [599, 367] on td at bounding box center [567, 386] width 116 height 39
checkbox input "true"
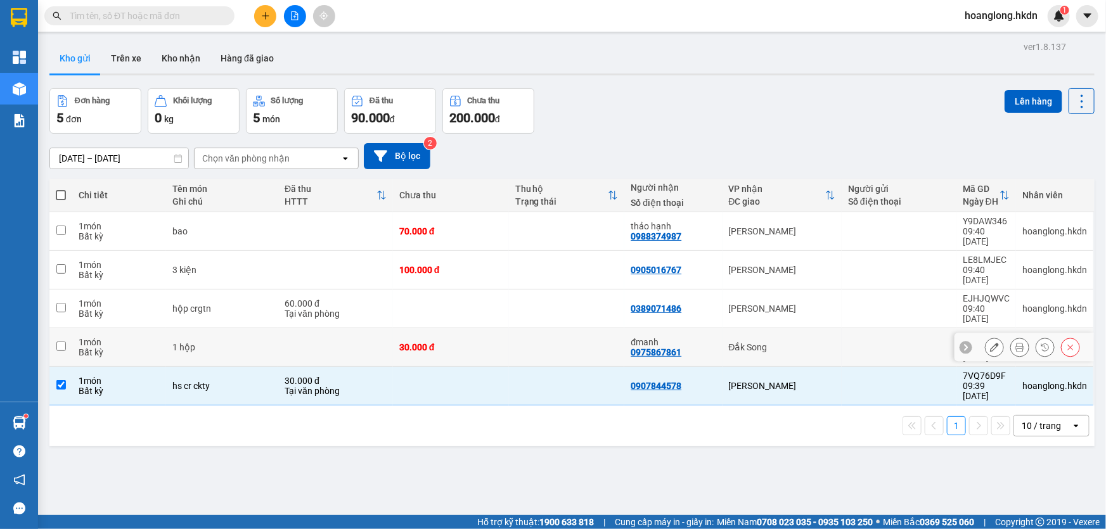
click at [591, 328] on td at bounding box center [567, 347] width 116 height 39
checkbox input "true"
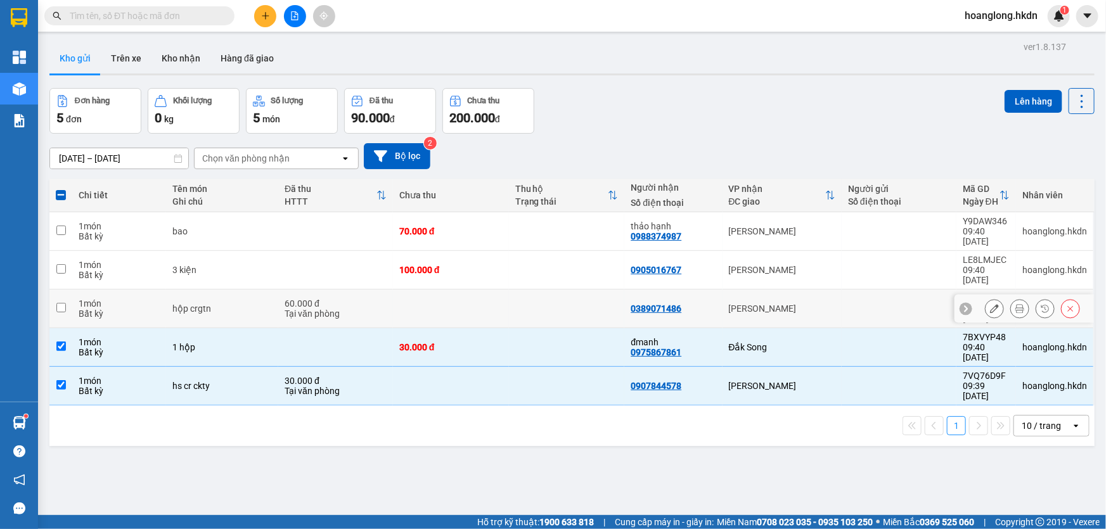
click at [588, 290] on td at bounding box center [567, 309] width 116 height 39
checkbox input "true"
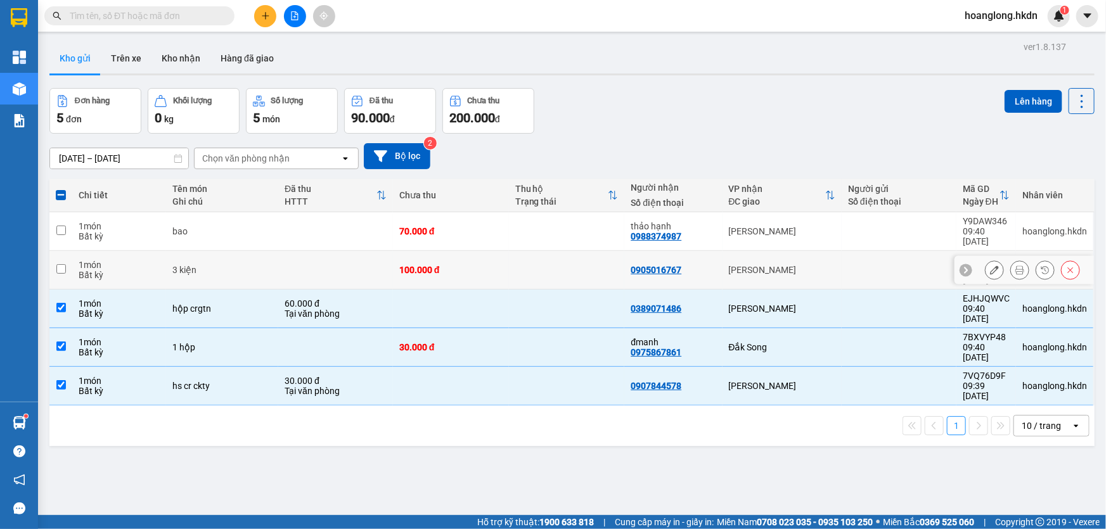
click at [594, 267] on td at bounding box center [567, 270] width 116 height 39
checkbox input "true"
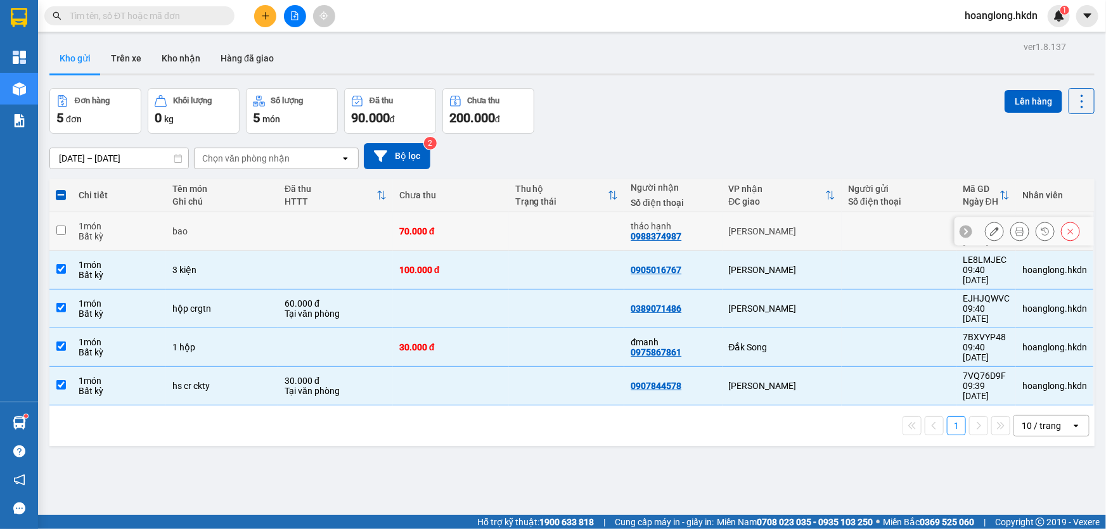
drag, startPoint x: 608, startPoint y: 240, endPoint x: 710, endPoint y: 196, distance: 111.6
click at [608, 238] on td at bounding box center [567, 231] width 116 height 39
checkbox input "true"
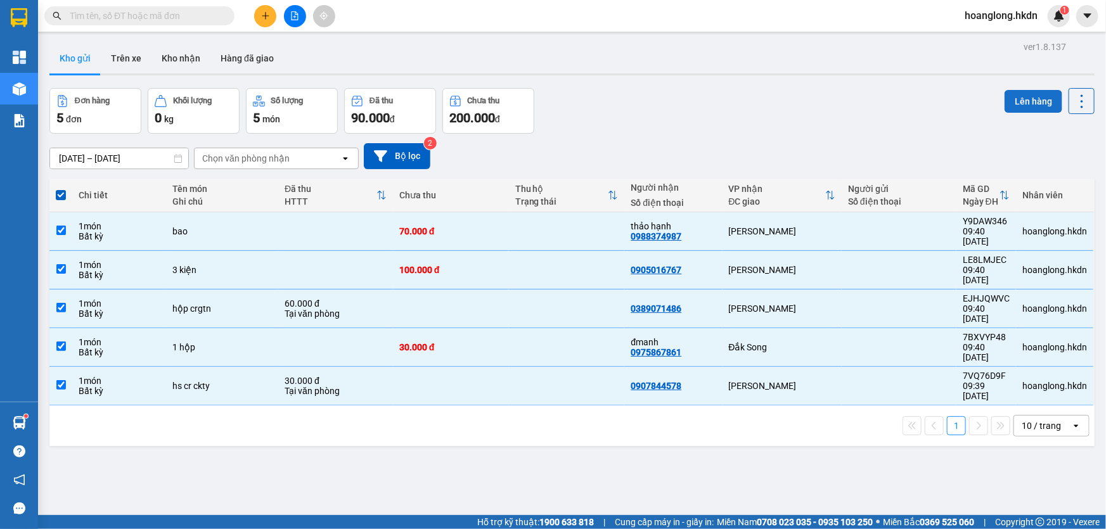
click at [1022, 94] on button "Lên hàng" at bounding box center [1033, 101] width 58 height 23
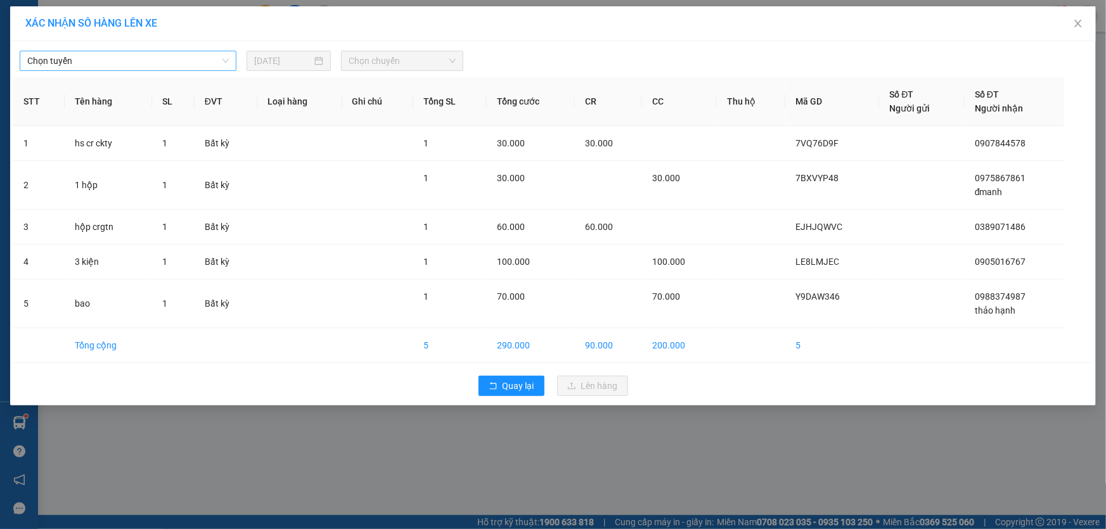
click at [119, 67] on span "Chọn tuyến" at bounding box center [127, 60] width 201 height 19
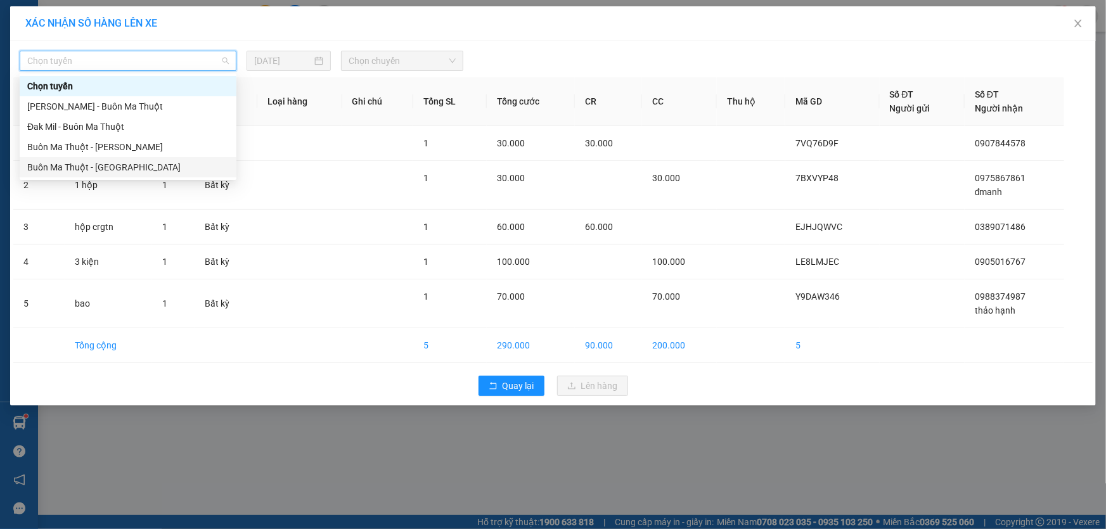
click at [110, 171] on div "Buôn Ma Thuột - [GEOGRAPHIC_DATA]" at bounding box center [127, 167] width 201 height 14
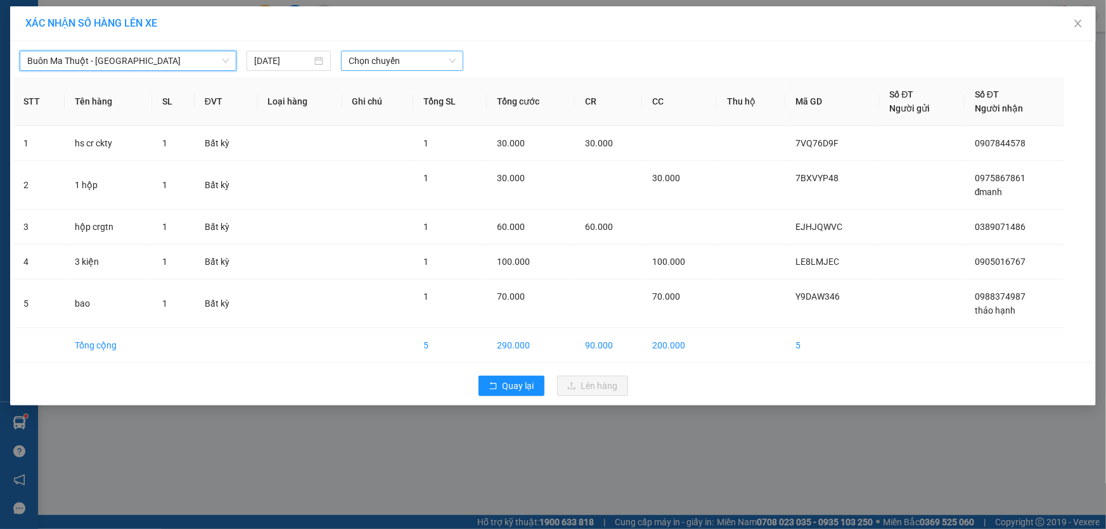
click at [402, 65] on span "Chọn chuyến" at bounding box center [401, 60] width 107 height 19
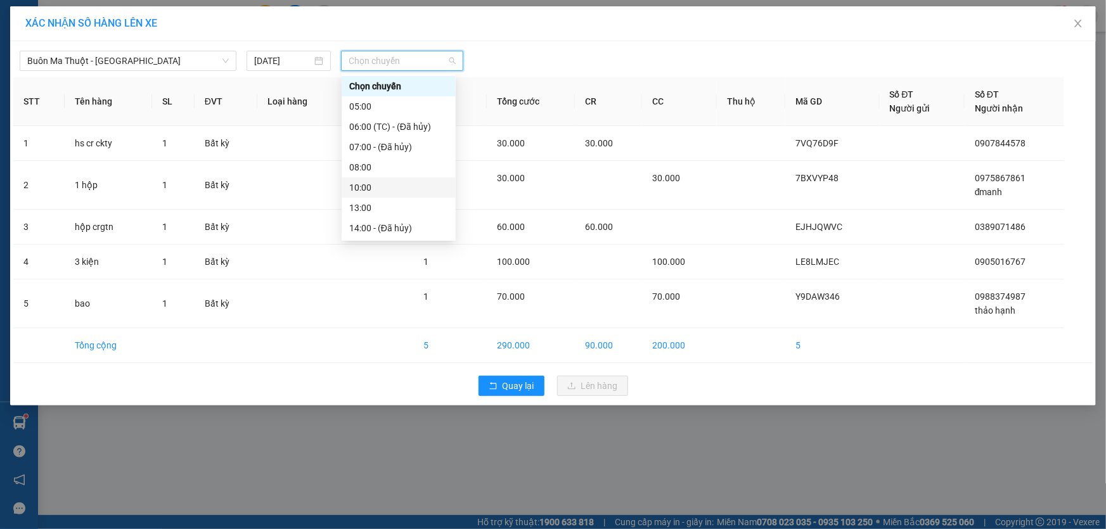
click at [380, 186] on div "10:00" at bounding box center [398, 188] width 99 height 14
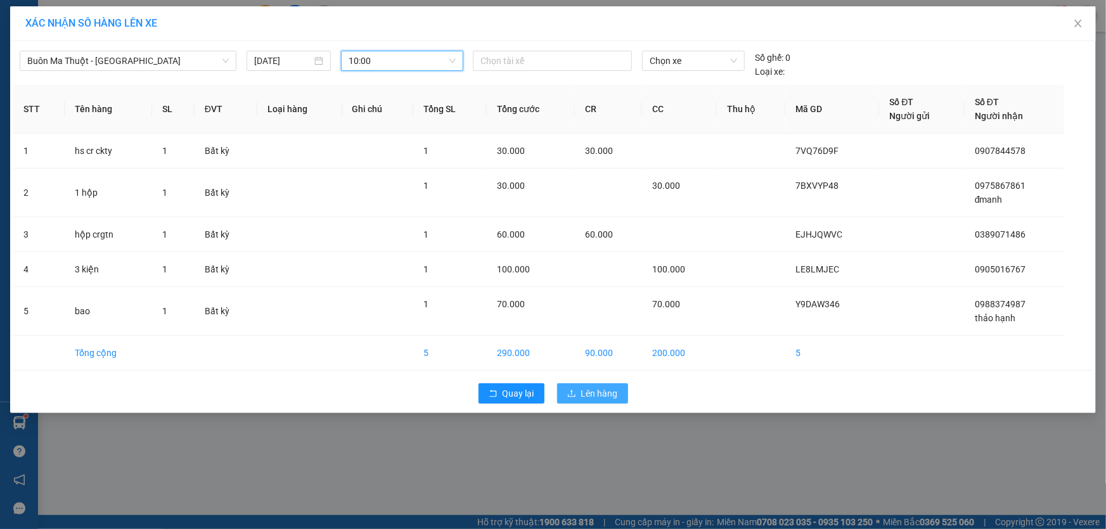
click at [600, 395] on span "Lên hàng" at bounding box center [599, 394] width 37 height 14
